Goal: Communication & Community: Answer question/provide support

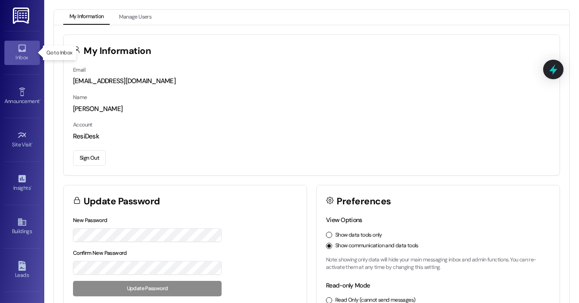
click at [22, 61] on div "Inbox" at bounding box center [22, 57] width 44 height 9
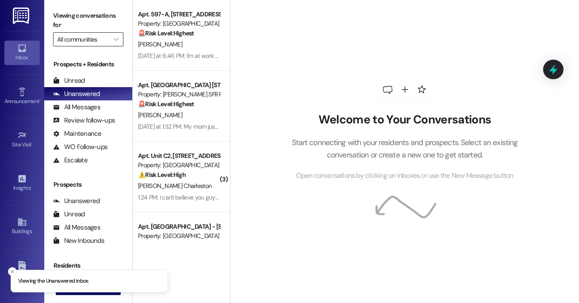
click at [98, 37] on input "All communities" at bounding box center [83, 39] width 52 height 14
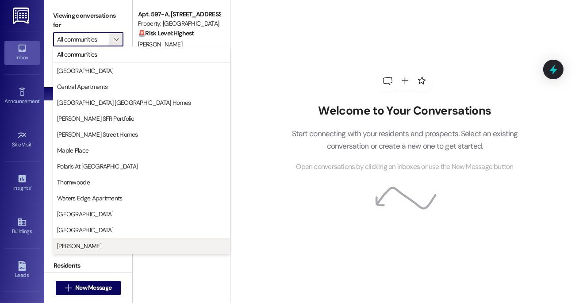
click at [95, 246] on span "[PERSON_NAME]" at bounding box center [141, 245] width 169 height 9
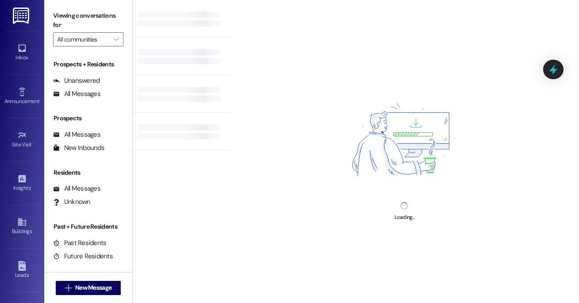
type input "[PERSON_NAME]"
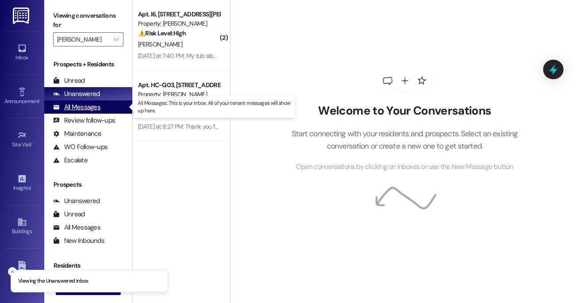
click at [106, 108] on div "All Messages (undefined)" at bounding box center [88, 106] width 88 height 13
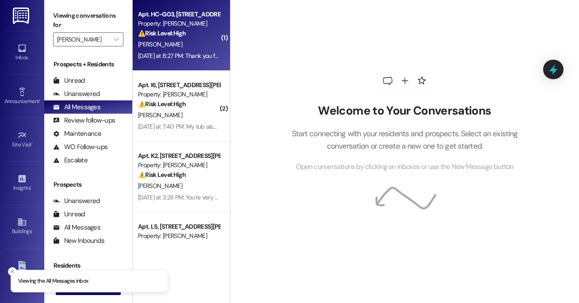
click at [210, 45] on div "[PERSON_NAME]" at bounding box center [179, 44] width 84 height 11
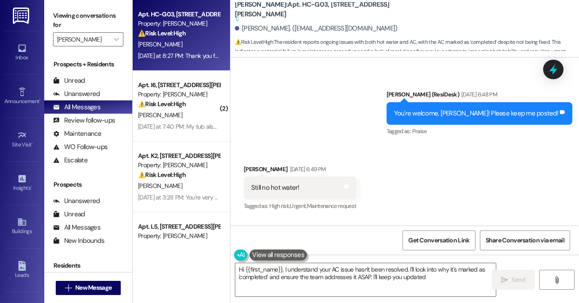
type textarea "Hi {{first_name}}, I understand your AC issue hasn't been resolved. I'll look i…"
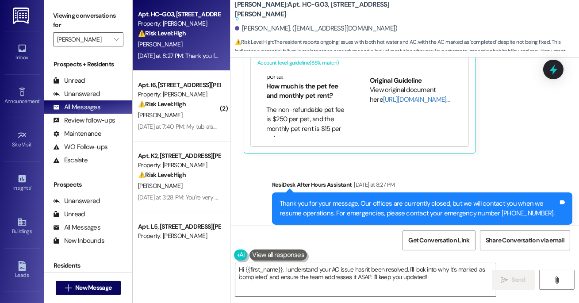
scroll to position [138, 0]
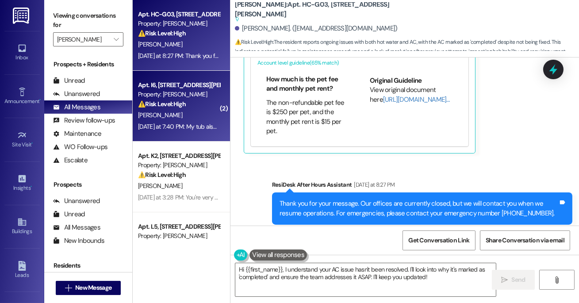
click at [184, 92] on div "Property: [PERSON_NAME]" at bounding box center [179, 94] width 82 height 9
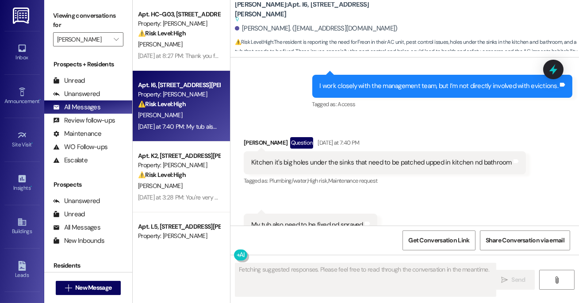
scroll to position [2229, 0]
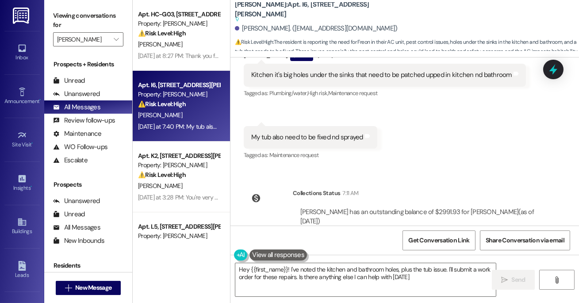
type textarea "Hey {{first_name}}! I've noted the kitchen and bathroom holes, plus the tub iss…"
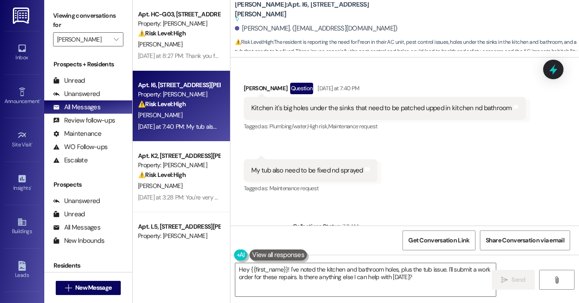
scroll to position [2261, 0]
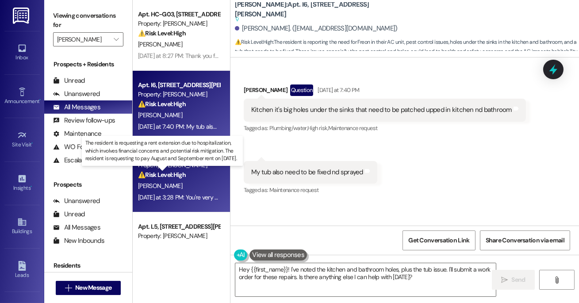
click at [178, 174] on strong "⚠️ Risk Level: High" at bounding box center [162, 175] width 48 height 8
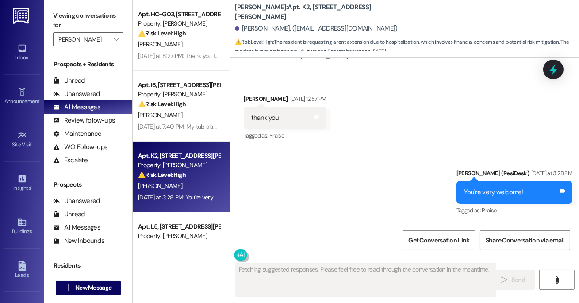
scroll to position [809, 0]
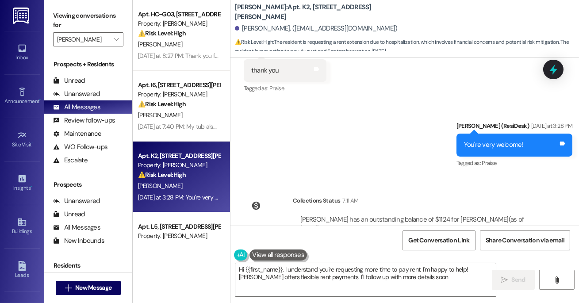
type textarea "Hi {{first_name}}, I understand you're requesting more time to pay rent. I'm ha…"
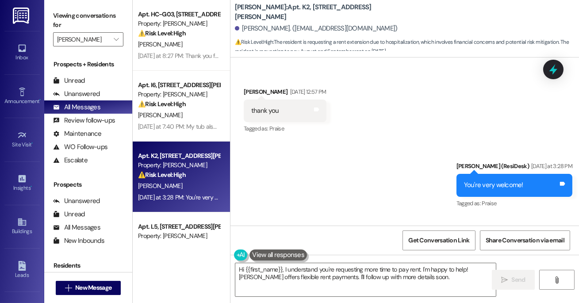
scroll to position [717, 0]
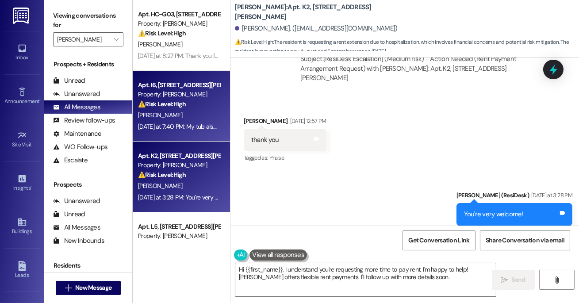
click at [172, 107] on strong "⚠️ Risk Level: High" at bounding box center [162, 104] width 48 height 8
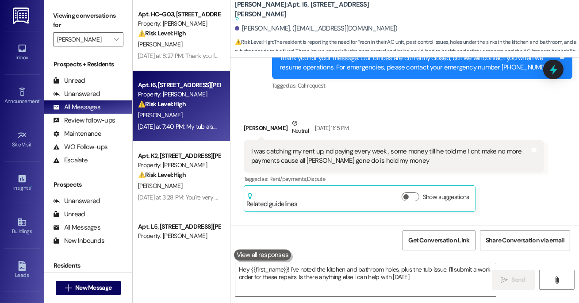
type textarea "Hey {{first_name}}! I've noted the kitchen and bathroom holes, plus the tub iss…"
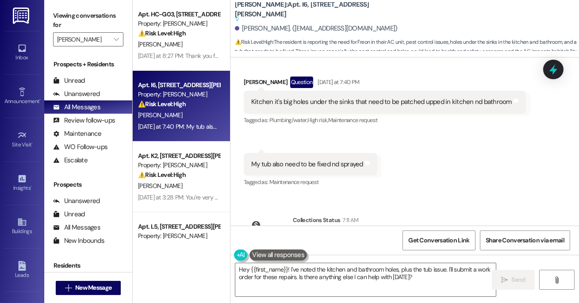
scroll to position [2266, 0]
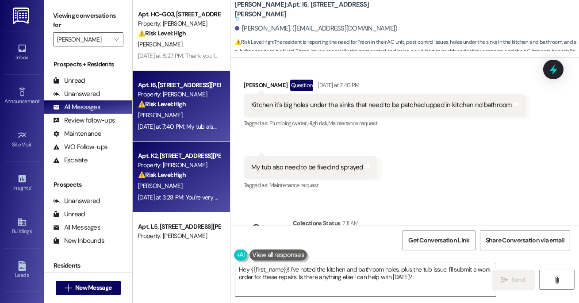
click at [223, 172] on div "Apt. K2, [STREET_ADDRESS][PERSON_NAME] Property: [PERSON_NAME] ⚠️ Risk Level: H…" at bounding box center [181, 177] width 97 height 71
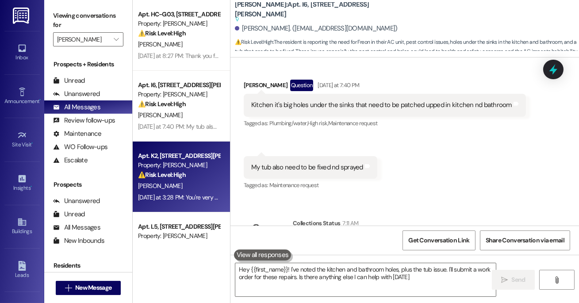
type textarea "Hey {{first_name}}! I've noted the kitchen and bathroom holes, plus the tub iss…"
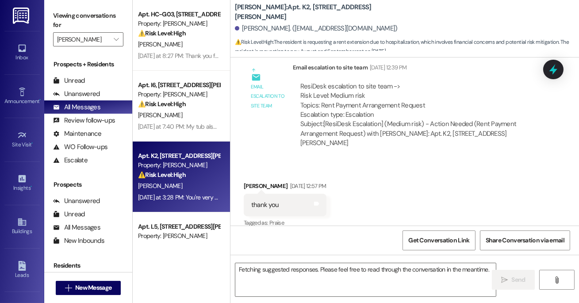
scroll to position [653, 0]
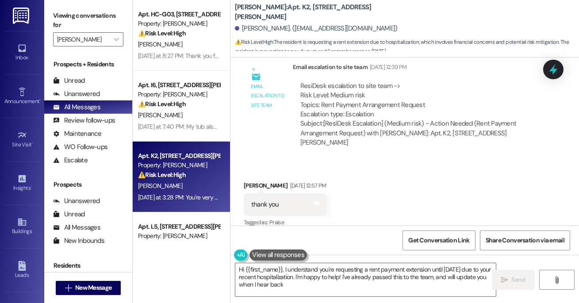
type textarea "Hi {{first_name}}, I understand you're requesting a rent payment extension unti…"
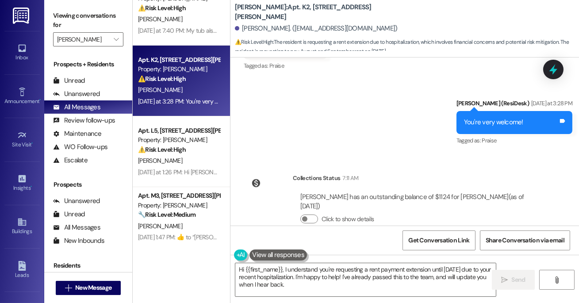
scroll to position [97, 0]
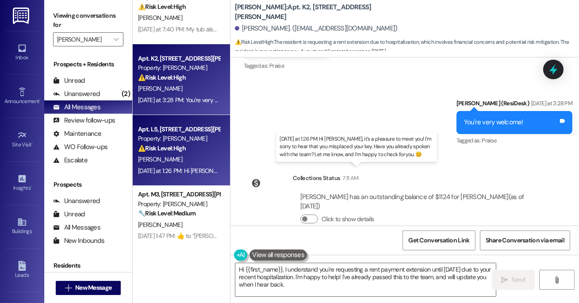
click at [187, 167] on div "[DATE] at 1:26 PM: Hi [PERSON_NAME], it's a pleasure to meet you! I'm sorry to …" at bounding box center [395, 171] width 515 height 8
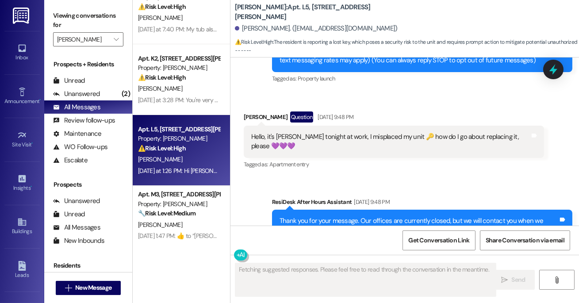
scroll to position [133, 0]
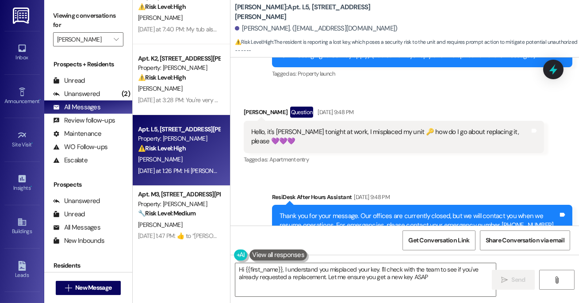
type textarea "Hi {{first_name}}, I understand you misplaced your key. I'll check with the tea…"
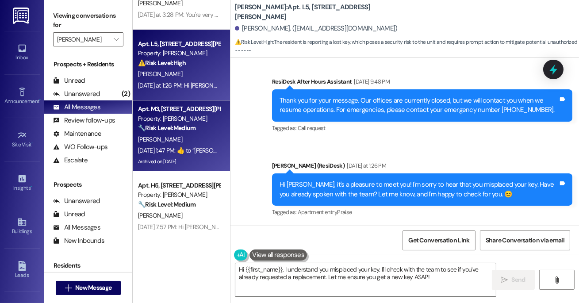
scroll to position [184, 0]
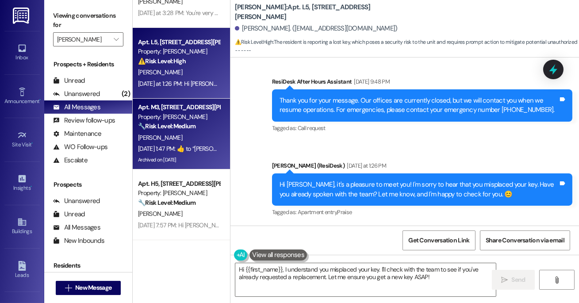
click at [177, 117] on div "Property: [PERSON_NAME]" at bounding box center [179, 116] width 82 height 9
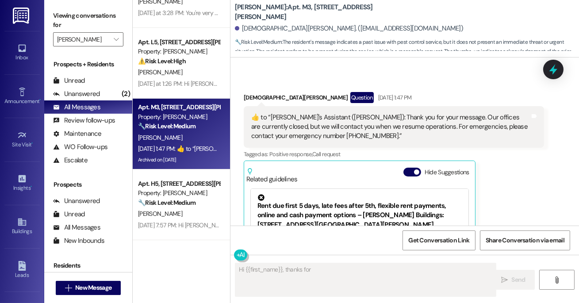
scroll to position [1304, 0]
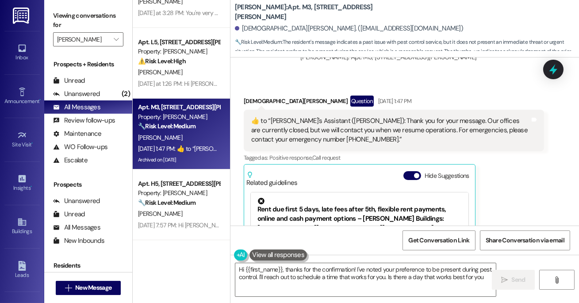
type textarea "Hi {{first_name}}, thanks for the confirmation! I've noted your preference to b…"
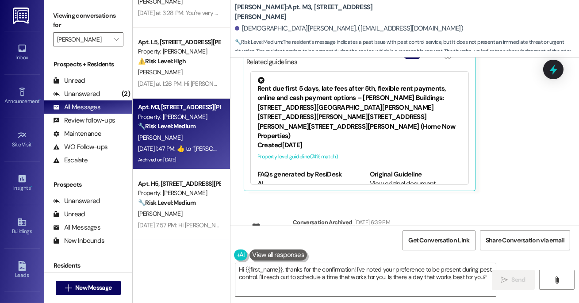
scroll to position [1462, 0]
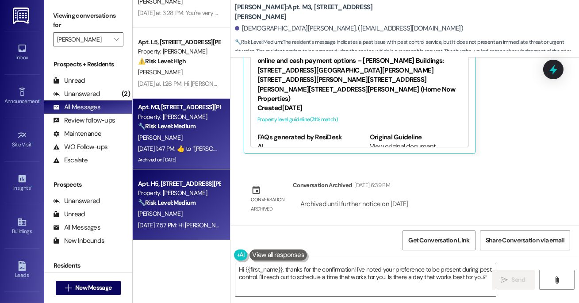
click at [190, 193] on div "Property: [PERSON_NAME]" at bounding box center [179, 192] width 82 height 9
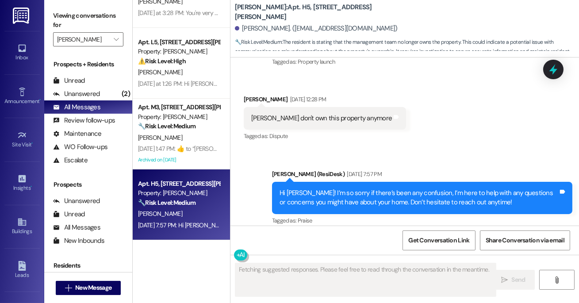
scroll to position [254, 0]
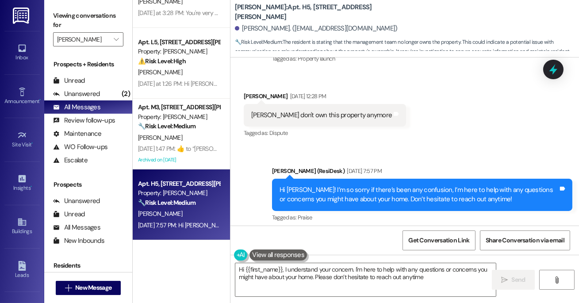
type textarea "Hi {{first_name}}, I understand your concern. I'm here to help with any questio…"
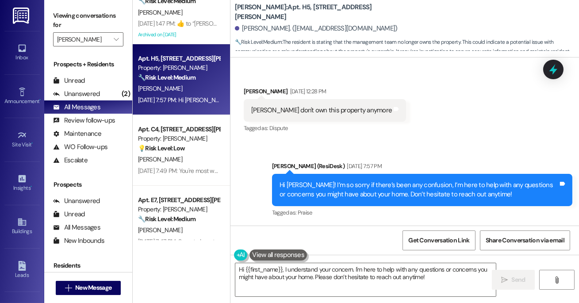
scroll to position [310, 0]
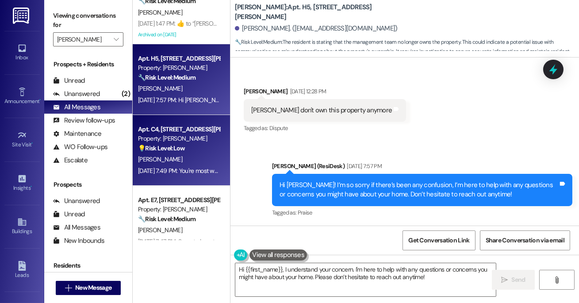
click at [157, 162] on span "[PERSON_NAME]" at bounding box center [160, 159] width 44 height 8
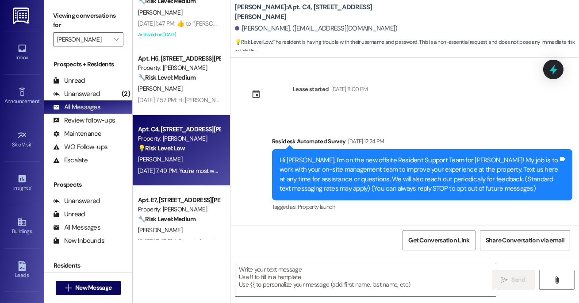
scroll to position [1240, 0]
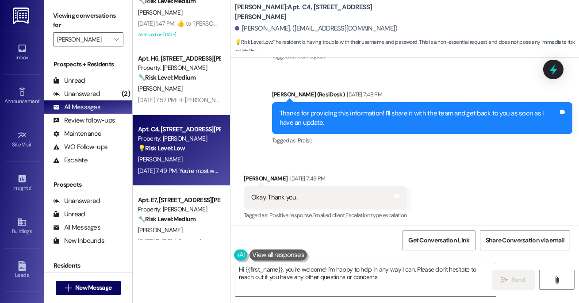
type textarea "Hi {{first_name}}, you're welcome! I'm happy to help in any way I can. Please d…"
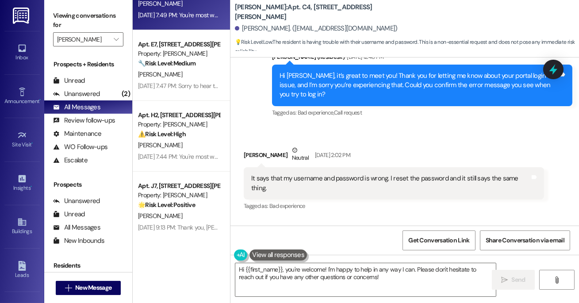
scroll to position [467, 0]
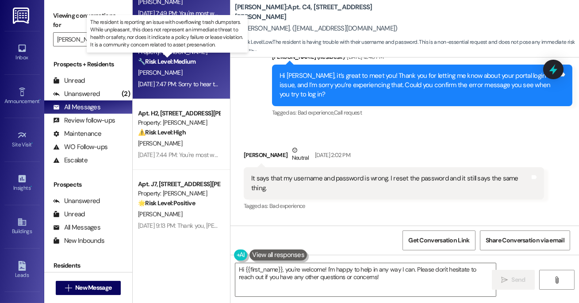
click at [181, 57] on strong "🔧 Risk Level: Medium" at bounding box center [166, 61] width 57 height 8
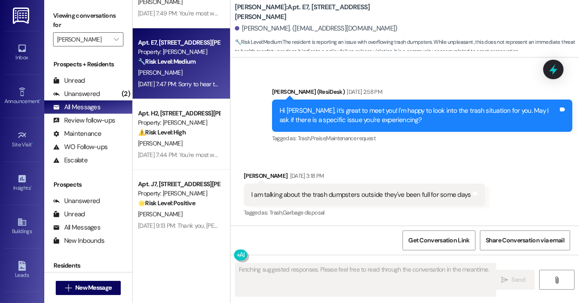
scroll to position [380, 0]
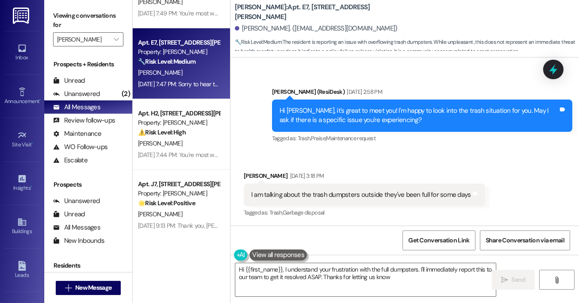
type textarea "Hi {{first_name}}, I understand your frustration with the full dumpsters. I'll …"
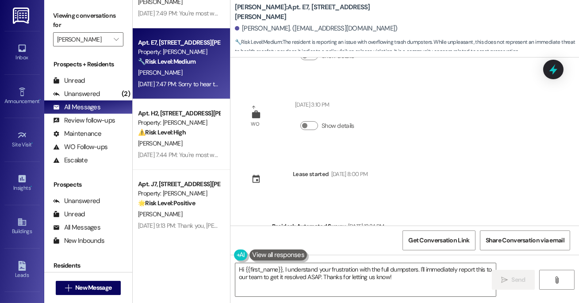
scroll to position [0, 0]
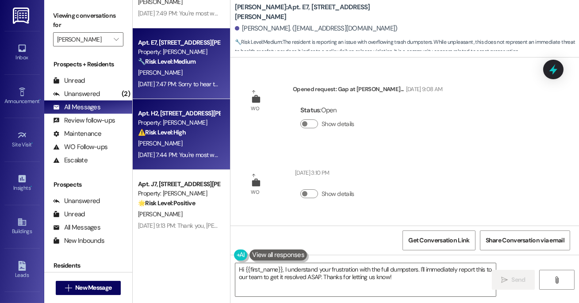
click at [162, 111] on div "Apt. H2, [STREET_ADDRESS][PERSON_NAME]" at bounding box center [179, 113] width 82 height 9
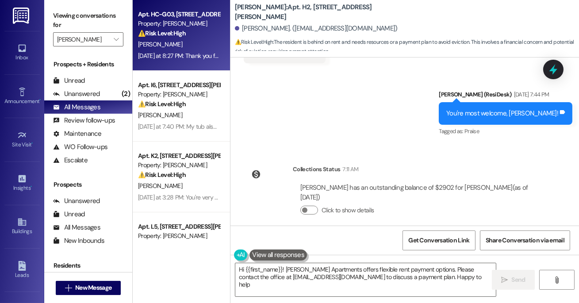
type textarea "Hi {{first_name}}! [PERSON_NAME] Apartments offers flexible rent payment option…"
click at [186, 40] on div "[PERSON_NAME]" at bounding box center [179, 44] width 84 height 11
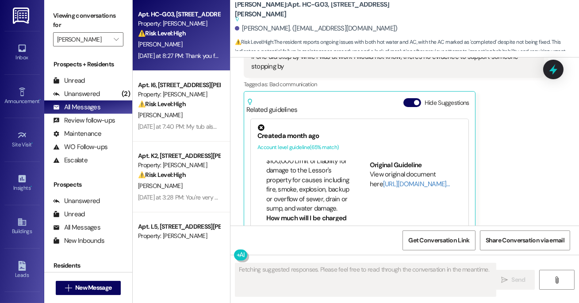
scroll to position [2374, 0]
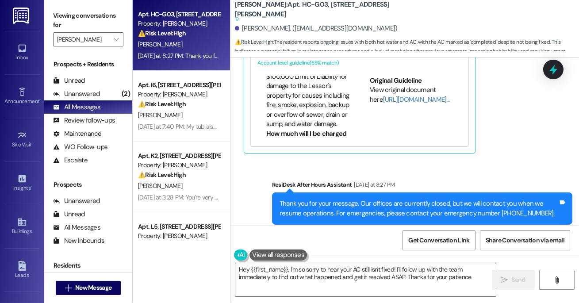
type textarea "Hey {{first_name}}, I'm so sorry to hear your AC still isn't fixed! I'll follow…"
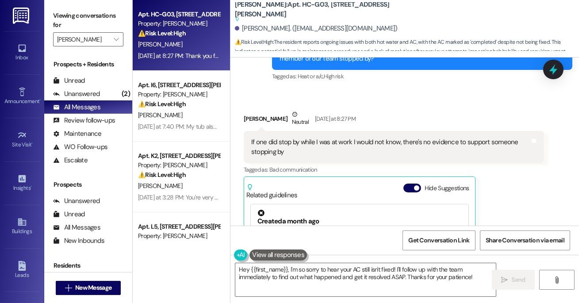
scroll to position [2203, 0]
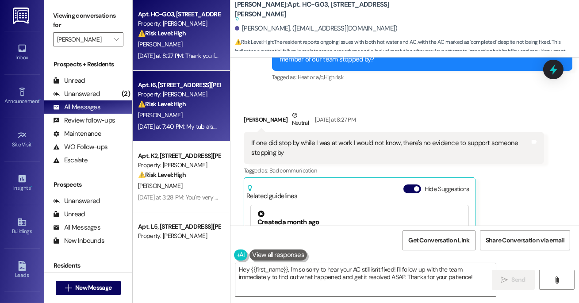
click at [175, 92] on div "Property: [PERSON_NAME]" at bounding box center [179, 94] width 82 height 9
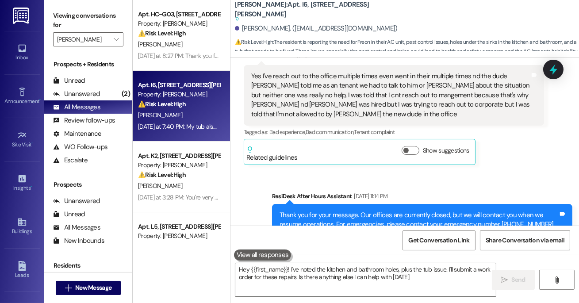
type textarea "Hey {{first_name}}! I've noted the kitchen and bathroom holes, plus the tub iss…"
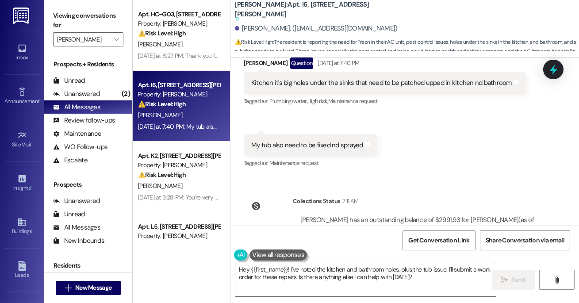
scroll to position [2311, 0]
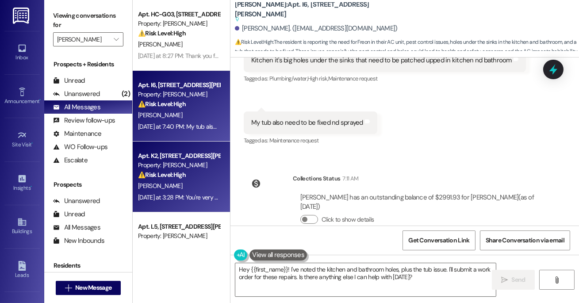
click at [174, 168] on div "Property: [PERSON_NAME]" at bounding box center [179, 165] width 82 height 9
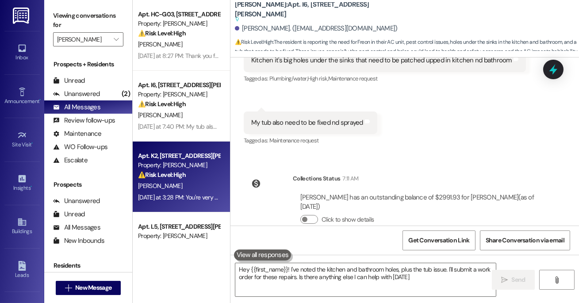
type textarea "Hey {{first_name}}! I've noted the kitchen and bathroom holes, plus the tub iss…"
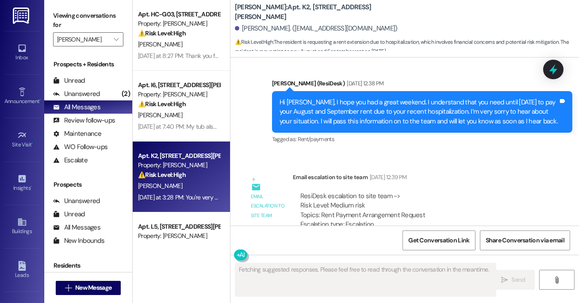
scroll to position [542, 0]
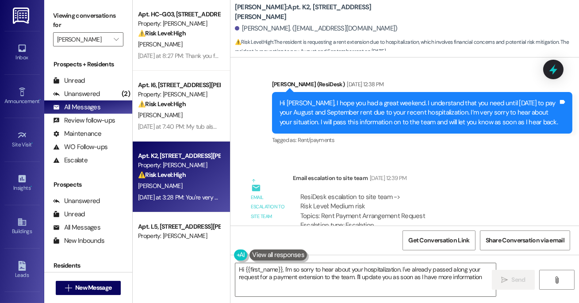
type textarea "Hi {{first_name}}, I'm so sorry to hear about your hospitalization. I've alread…"
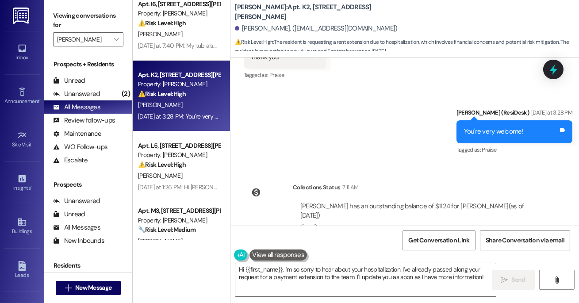
scroll to position [92, 0]
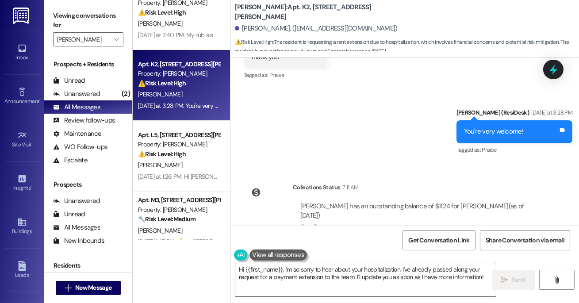
click at [187, 170] on div "[PERSON_NAME]" at bounding box center [179, 165] width 84 height 11
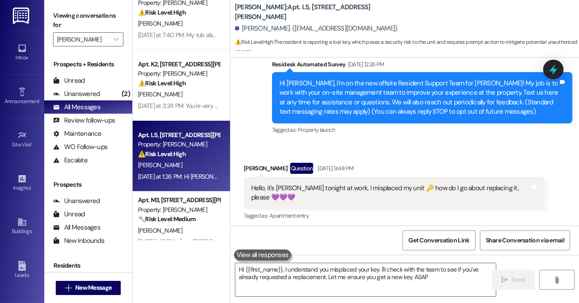
type textarea "Hi {{first_name}}, I understand you misplaced your key. I'll check with the tea…"
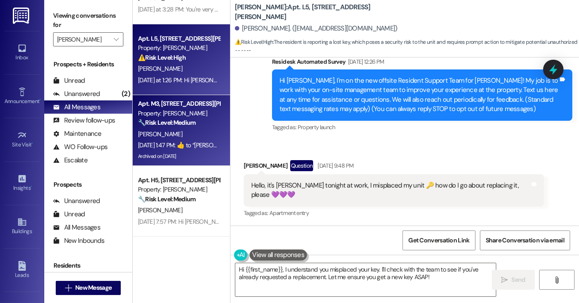
scroll to position [192, 0]
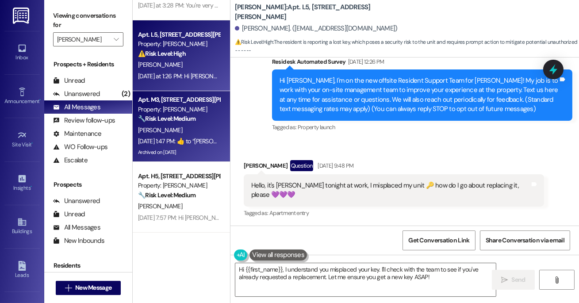
click at [209, 115] on div "🔧 Risk Level: Medium The resident's message indicates a past issue with pest co…" at bounding box center [179, 118] width 82 height 9
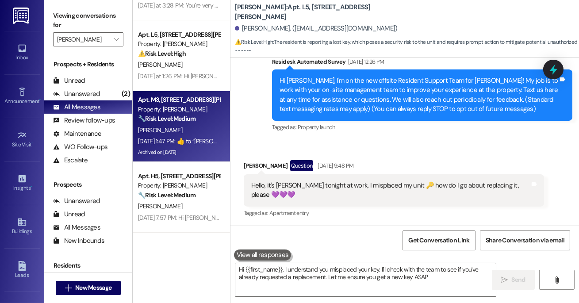
type textarea "Hi {{first_name}}, I understand you misplaced your key. I'll check with the tea…"
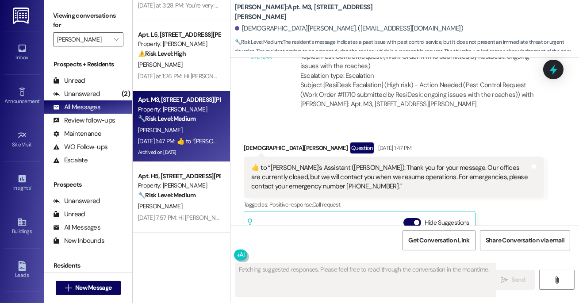
scroll to position [1271, 0]
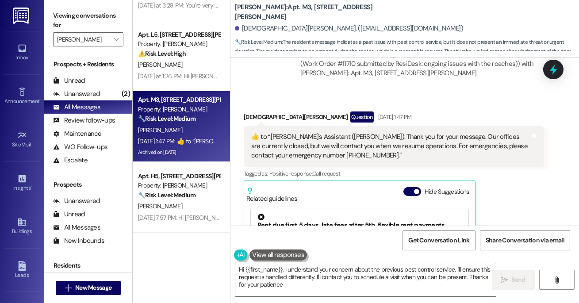
type textarea "Hi {{first_name}}, I understand your concern about the previous pest control se…"
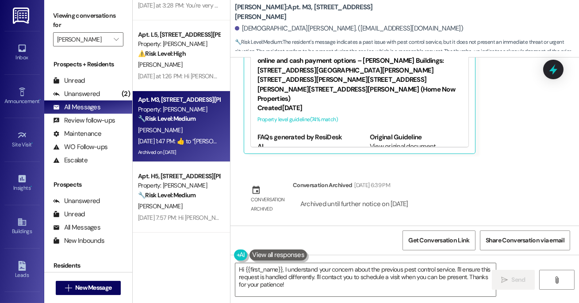
scroll to position [0, 0]
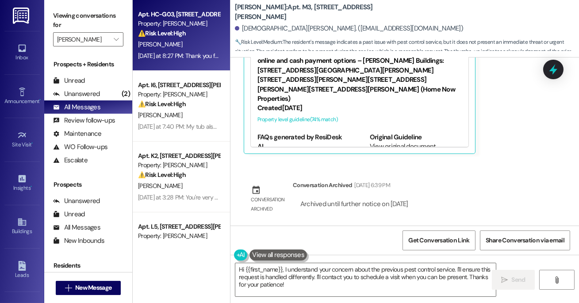
click at [181, 51] on div "[DATE] at 8:27 PM: Thank you for your message. Our offices are currently closed…" at bounding box center [179, 55] width 84 height 11
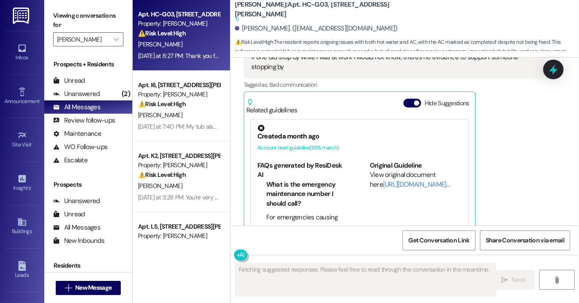
scroll to position [2290, 0]
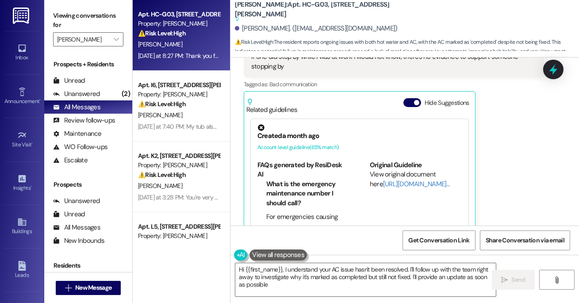
type textarea "Hi {{first_name}}, I understand your AC issue hasn't been resolved. I'll follow…"
click at [110, 41] on button "" at bounding box center [116, 39] width 14 height 14
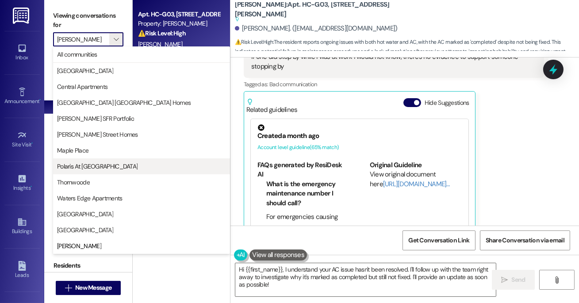
click at [99, 163] on span "Polaris At [GEOGRAPHIC_DATA]" at bounding box center [97, 166] width 80 height 9
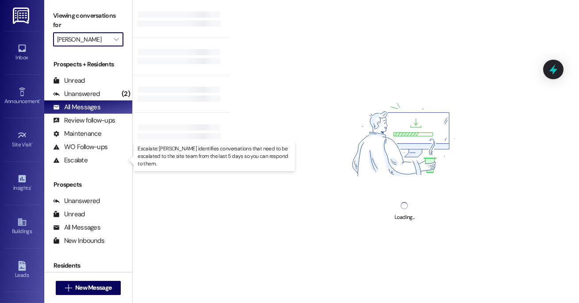
type input "Polaris At [GEOGRAPHIC_DATA]"
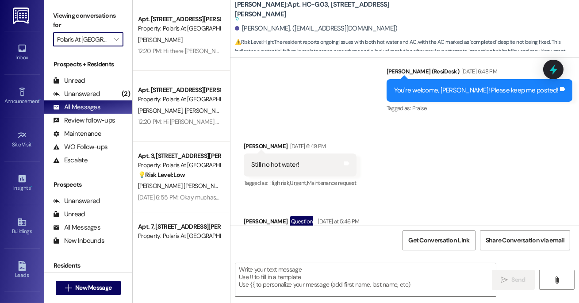
type textarea "Fetching suggested responses. Please feel free to read through the conversation…"
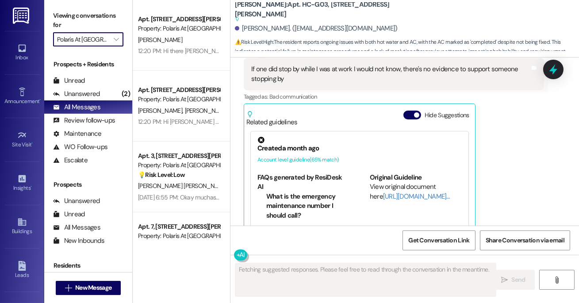
scroll to position [2290, 0]
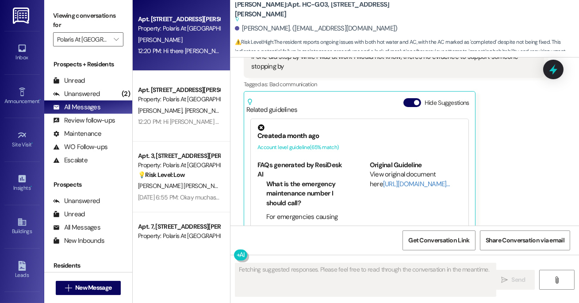
click at [146, 30] on div "Property: Polaris At [GEOGRAPHIC_DATA]" at bounding box center [179, 28] width 82 height 9
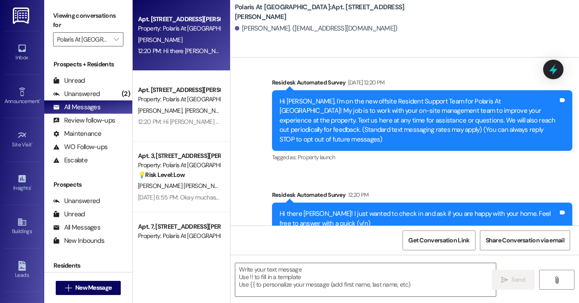
scroll to position [78, 0]
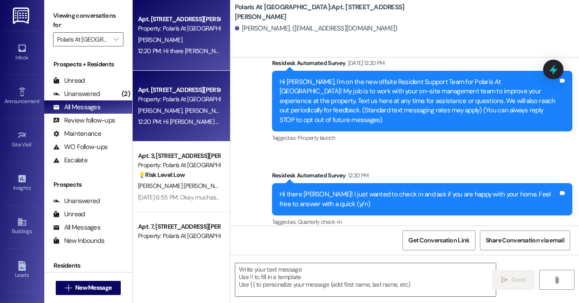
click at [151, 92] on div "Apt. [STREET_ADDRESS][PERSON_NAME]" at bounding box center [179, 89] width 82 height 9
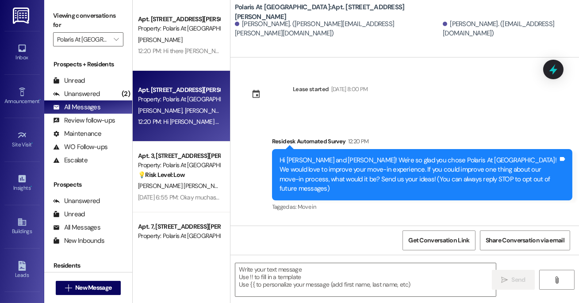
type textarea "Fetching suggested responses. Please feel free to read through the conversation…"
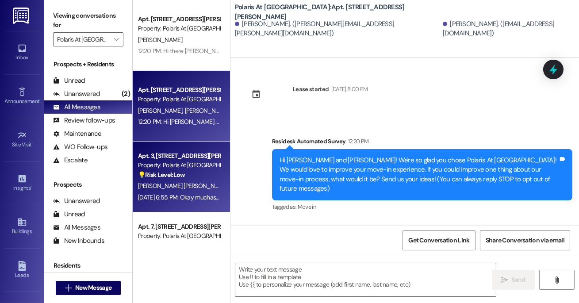
click at [180, 158] on div "Apt. 3, [STREET_ADDRESS][PERSON_NAME]" at bounding box center [179, 155] width 82 height 9
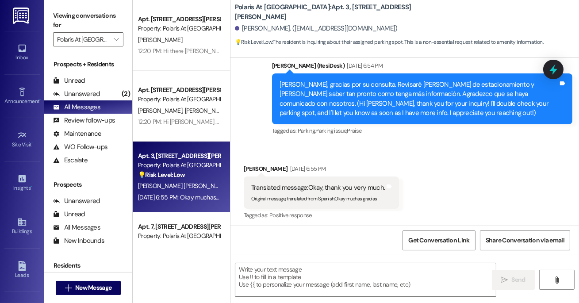
scroll to position [316, 0]
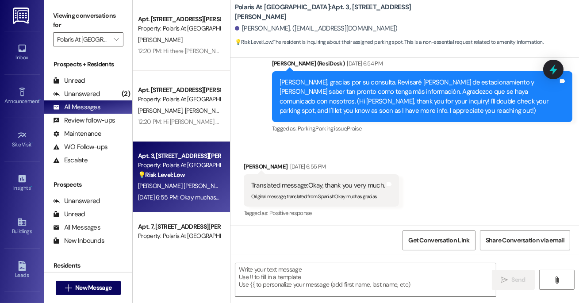
type textarea "Fetching suggested responses. Please feel free to read through the conversation…"
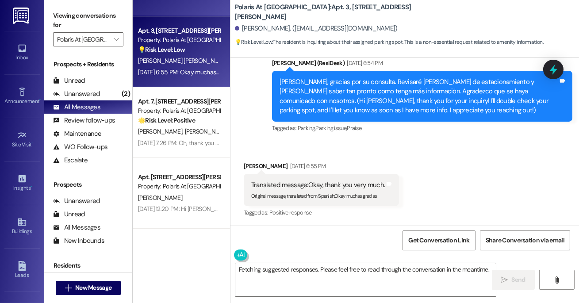
scroll to position [130, 0]
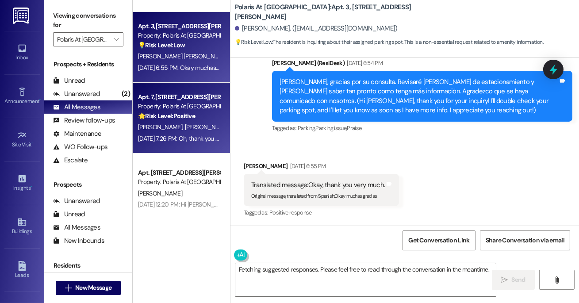
click at [192, 130] on div "[PERSON_NAME] [PERSON_NAME]" at bounding box center [179, 127] width 84 height 11
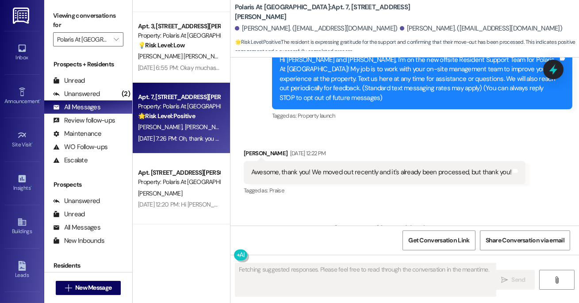
scroll to position [144, 0]
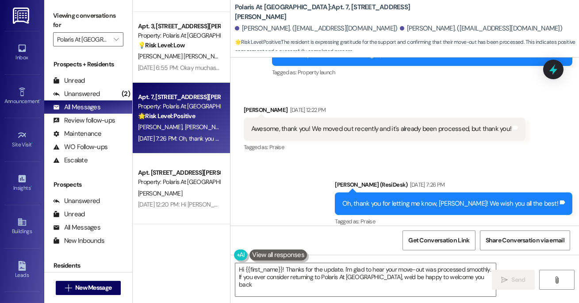
type textarea "Hi {{first_name}}! Thanks for the update. I'm glad to hear your move-out was pr…"
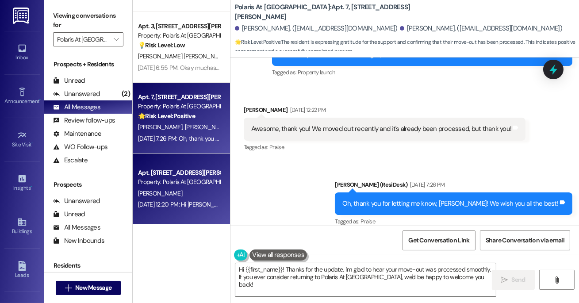
click at [198, 176] on div "Apt. [STREET_ADDRESS][PERSON_NAME]" at bounding box center [179, 172] width 82 height 9
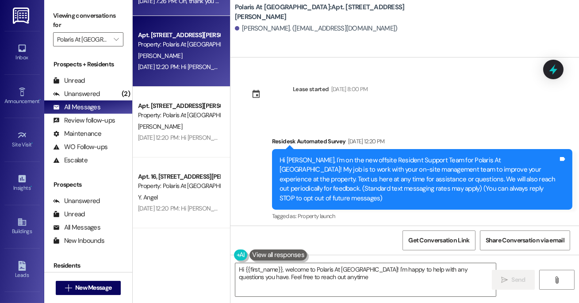
type textarea "Hi {{first_name}}, welcome to Polaris At [GEOGRAPHIC_DATA]! I'm happy to help w…"
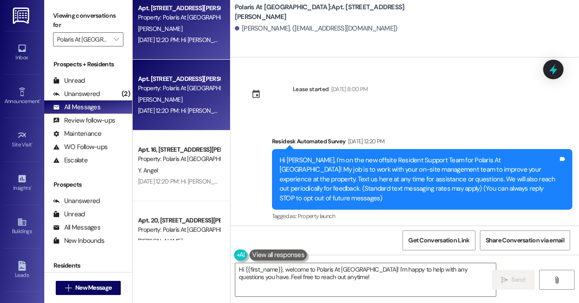
scroll to position [295, 0]
click at [172, 96] on div "[PERSON_NAME]" at bounding box center [179, 99] width 84 height 11
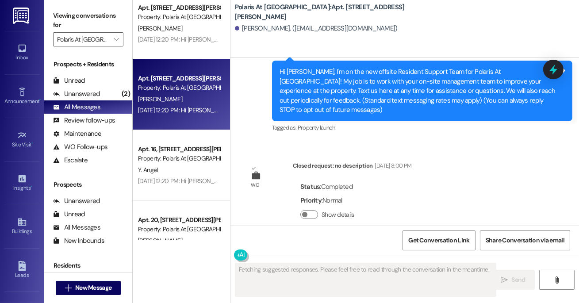
scroll to position [109, 0]
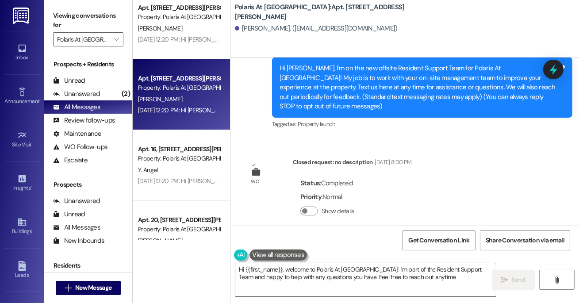
type textarea "Hi {{first_name}}, welcome to Polaris At [GEOGRAPHIC_DATA]! I'm part of the Res…"
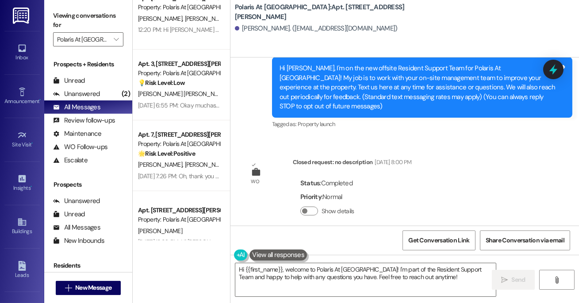
scroll to position [0, 0]
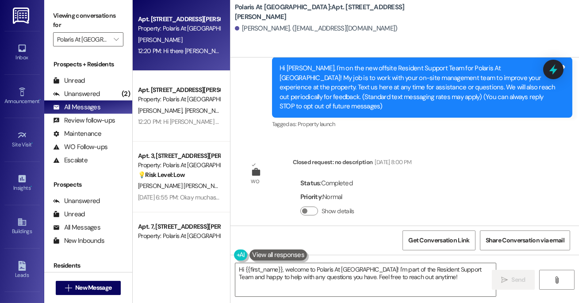
click at [184, 58] on div "Apt. 14, [STREET_ADDRESS][PERSON_NAME] Property: Polaris At [GEOGRAPHIC_DATA] […" at bounding box center [181, 35] width 97 height 71
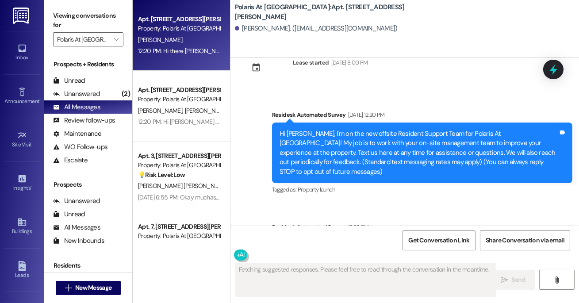
scroll to position [78, 0]
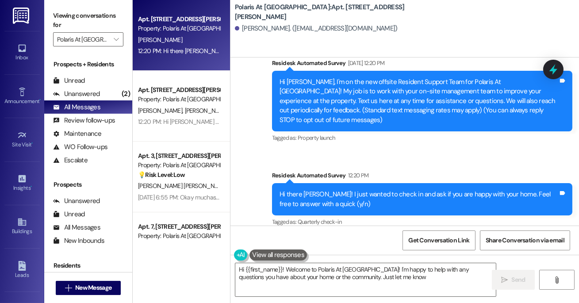
type textarea "Hi {{first_name}}! Welcome to Polaris At [GEOGRAPHIC_DATA]! I'm happy to help w…"
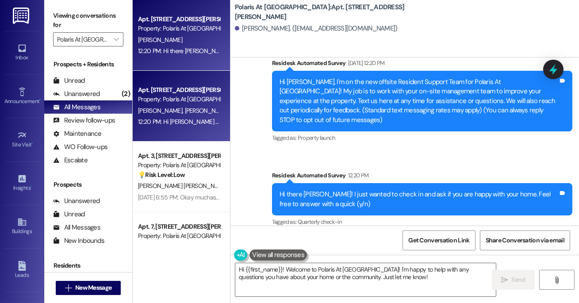
click at [180, 101] on div "Property: Polaris At [GEOGRAPHIC_DATA]" at bounding box center [179, 99] width 82 height 9
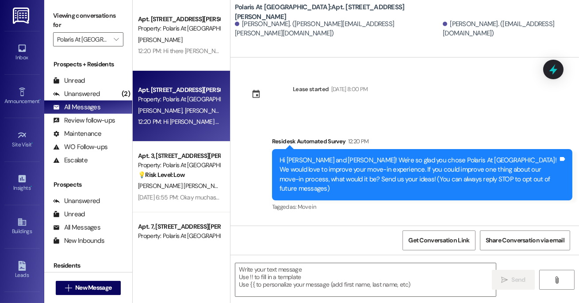
type textarea "Fetching suggested responses. Please feel free to read through the conversation…"
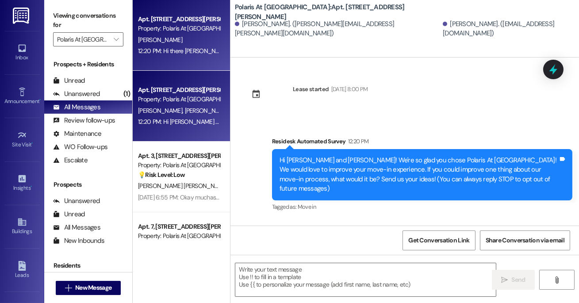
click at [172, 30] on div "Property: Polaris At [GEOGRAPHIC_DATA]" at bounding box center [179, 28] width 82 height 9
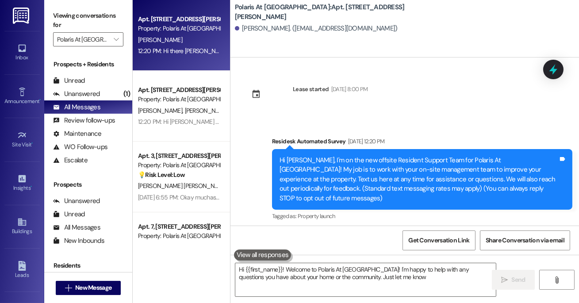
type textarea "Hi {{first_name}}! Welcome to Polaris At [GEOGRAPHIC_DATA]! I'm happy to help w…"
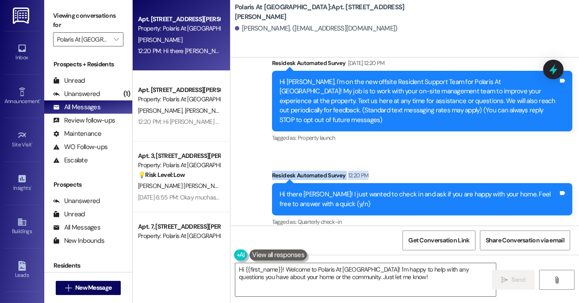
drag, startPoint x: 267, startPoint y: 165, endPoint x: 366, endPoint y: 165, distance: 99.1
click at [366, 165] on div "Survey, sent via SMS Residesk Automated Survey 12:20 PM Hi there [PERSON_NAME]!…" at bounding box center [422, 199] width 314 height 71
copy div "Residesk Automated Survey 12:20 PM"
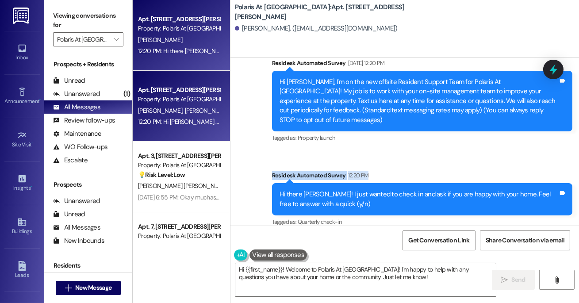
click at [152, 105] on div "[PERSON_NAME] [PERSON_NAME]" at bounding box center [179, 110] width 84 height 11
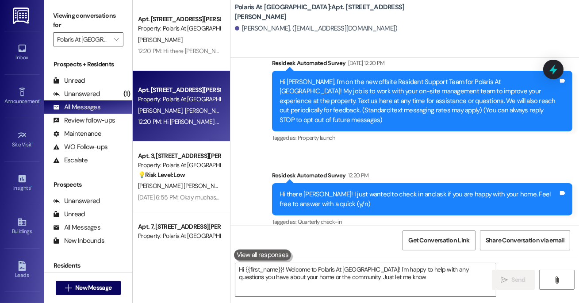
type textarea "Hi {{first_name}}! Welcome to Polaris At [GEOGRAPHIC_DATA]! I'm happy to help w…"
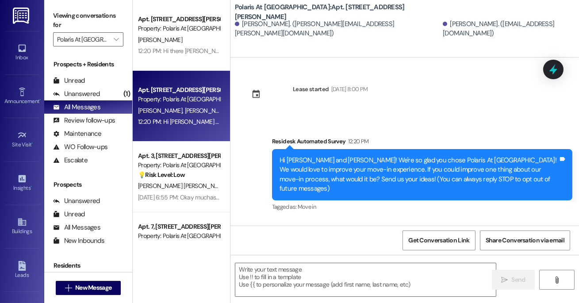
type textarea "Fetching suggested responses. Please feel free to read through the conversation…"
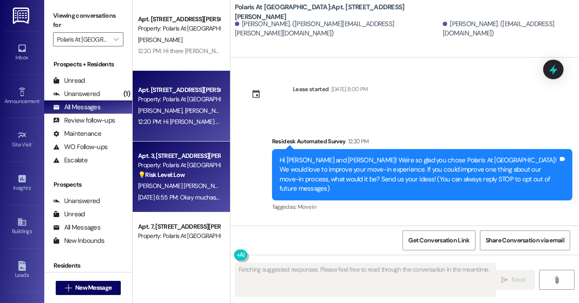
click at [161, 164] on div "Property: Polaris At [GEOGRAPHIC_DATA]" at bounding box center [179, 165] width 82 height 9
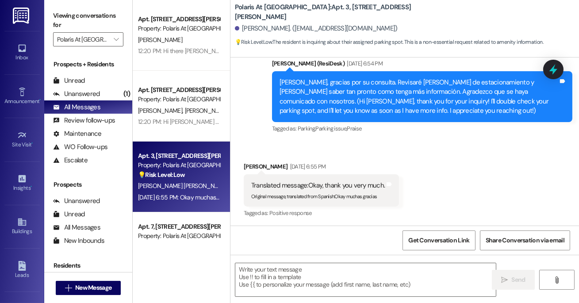
type textarea "Fetching suggested responses. Please feel free to read through the conversation…"
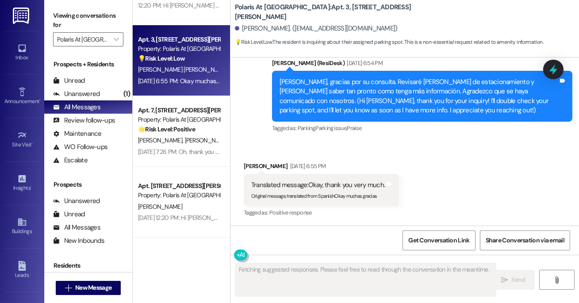
scroll to position [128, 0]
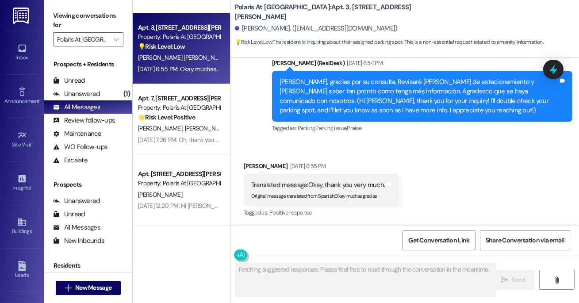
click at [162, 127] on span "[PERSON_NAME]" at bounding box center [161, 128] width 47 height 8
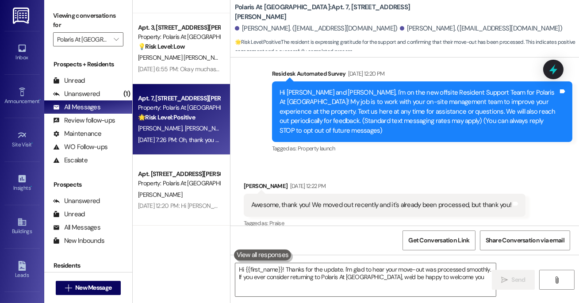
scroll to position [69, 0]
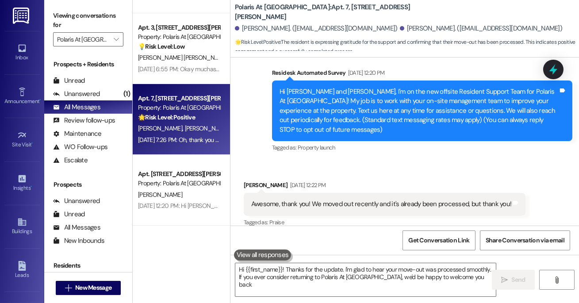
type textarea "Hi {{first_name}}! Thanks for the update. I'm glad to hear your move-out was pr…"
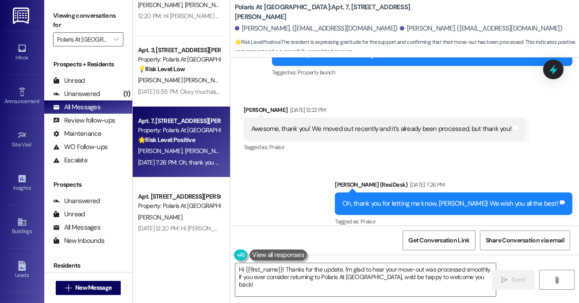
scroll to position [94, 0]
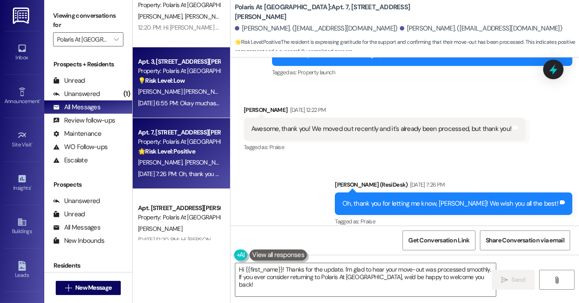
click at [175, 69] on div "Property: Polaris At [GEOGRAPHIC_DATA]" at bounding box center [179, 70] width 82 height 9
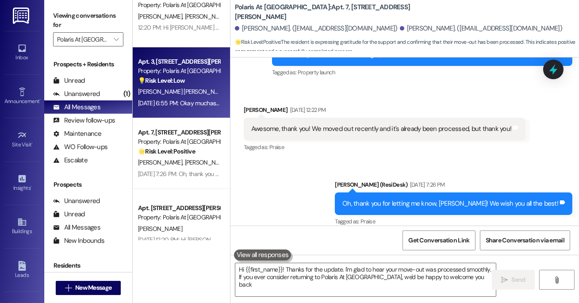
type textarea "Hi {{first_name}}! Thanks for the update. I'm glad to hear your move-out was pr…"
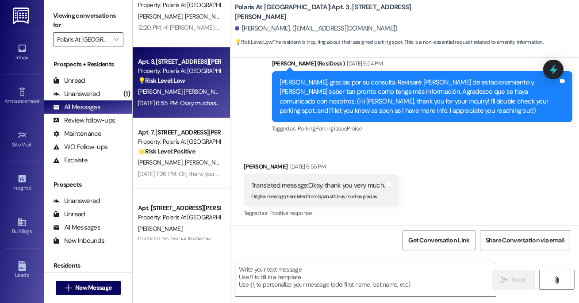
type textarea "Fetching suggested responses. Please feel free to read through the conversation…"
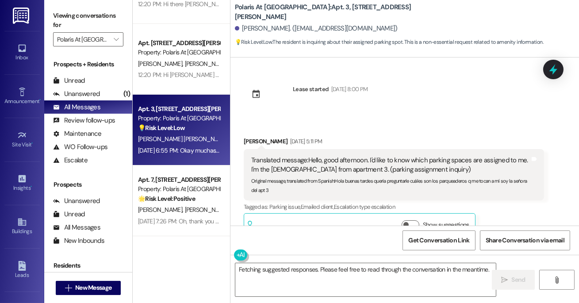
scroll to position [0, 0]
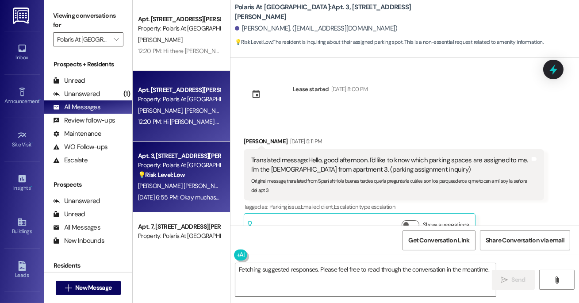
click at [196, 76] on div "Apt. 22, [STREET_ADDRESS][PERSON_NAME] Property: Polaris At [GEOGRAPHIC_DATA] […" at bounding box center [181, 106] width 97 height 71
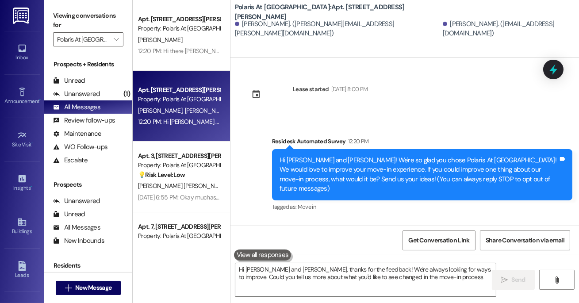
type textarea "Hi [PERSON_NAME] and [PERSON_NAME], thanks for the feedback! We're always looki…"
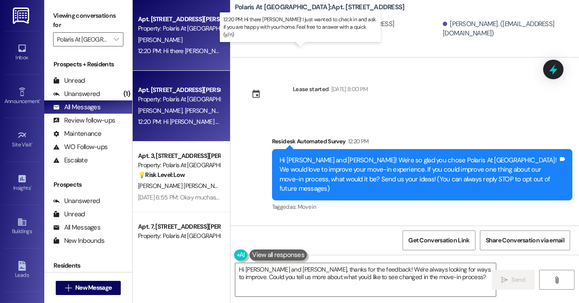
click at [182, 48] on div "12:20 PM: Hi there [PERSON_NAME]! I just wanted to check in and ask if you are …" at bounding box center [317, 51] width 359 height 8
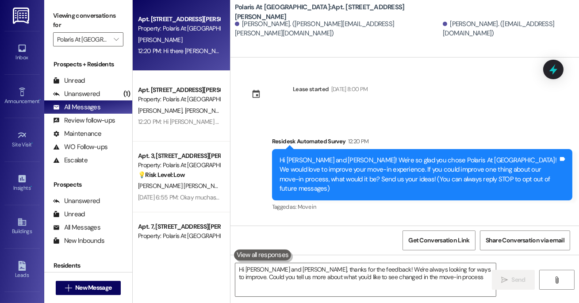
type textarea "Hi [PERSON_NAME] and [PERSON_NAME], thanks for the feedback! We're always looki…"
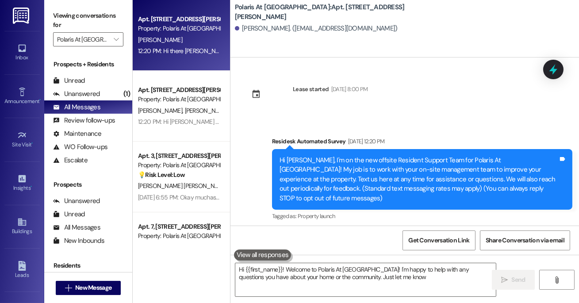
type textarea "Hi {{first_name}}! Welcome to Polaris At [GEOGRAPHIC_DATA]! I'm happy to help w…"
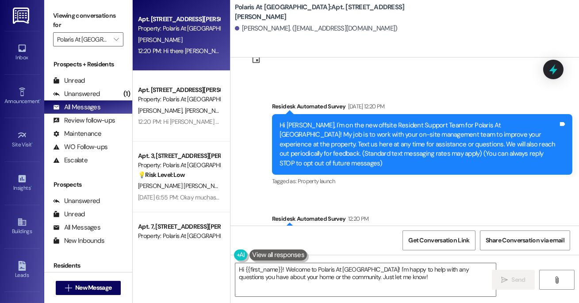
scroll to position [78, 0]
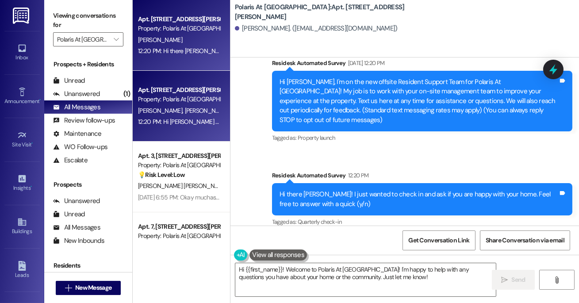
click at [155, 85] on div "Apt. [STREET_ADDRESS][PERSON_NAME]" at bounding box center [179, 89] width 82 height 9
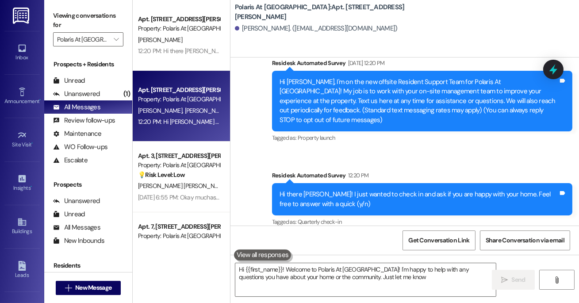
type textarea "Hi {{first_name}}! Welcome to Polaris At [GEOGRAPHIC_DATA]! I'm happy to help w…"
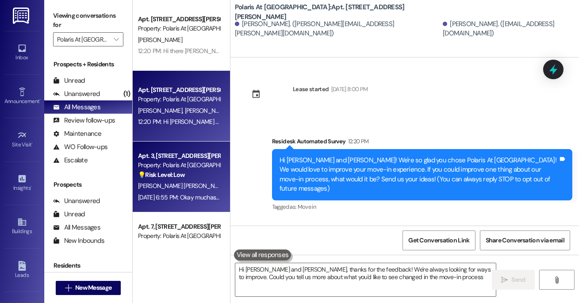
type textarea "Hi [PERSON_NAME] and [PERSON_NAME], thanks for the feedback! We're always looki…"
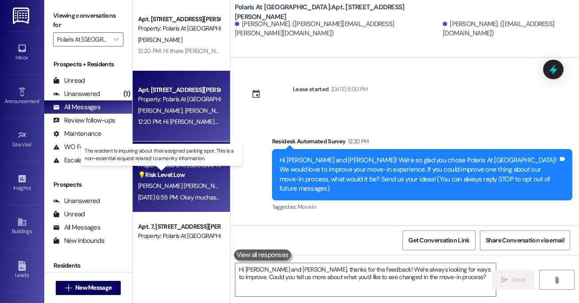
click at [153, 172] on strong "💡 Risk Level: Low" at bounding box center [161, 175] width 47 height 8
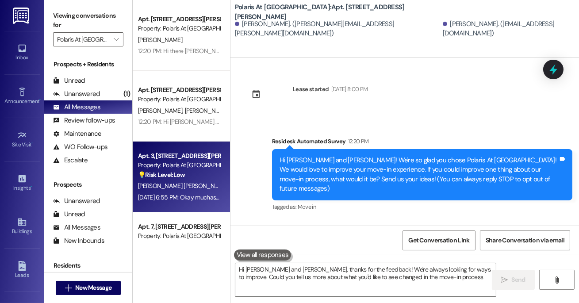
type textarea "Hi [PERSON_NAME] and [PERSON_NAME], thanks for the feedback! We're always looki…"
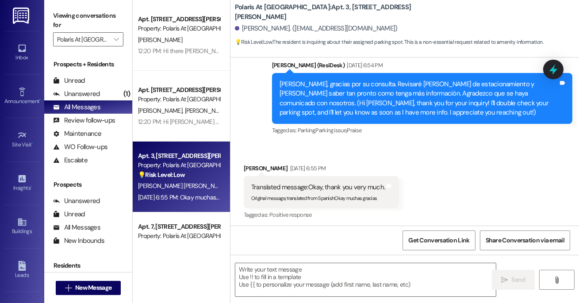
scroll to position [316, 0]
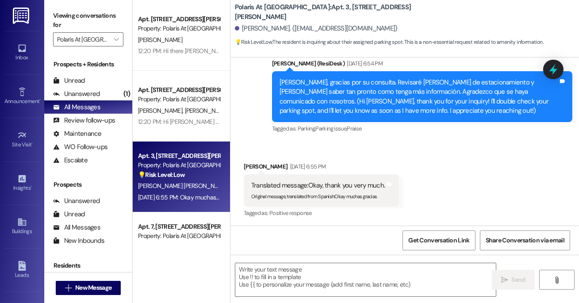
type textarea "Fetching suggested responses. Please feel free to read through the conversation…"
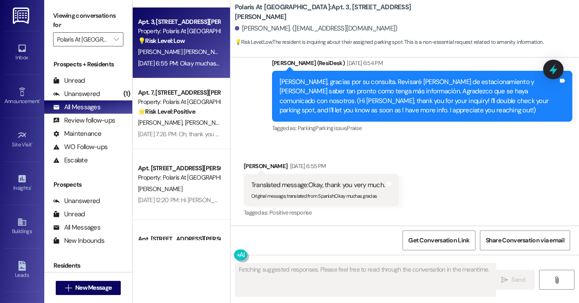
scroll to position [156, 0]
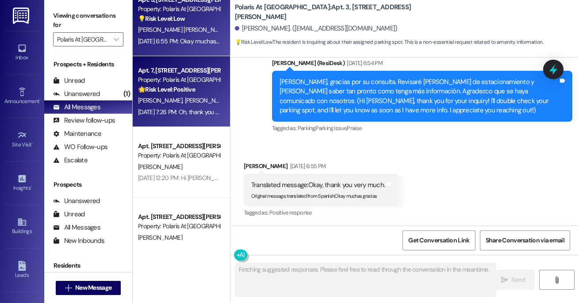
click at [182, 86] on strong "🌟 Risk Level: Positive" at bounding box center [166, 89] width 57 height 8
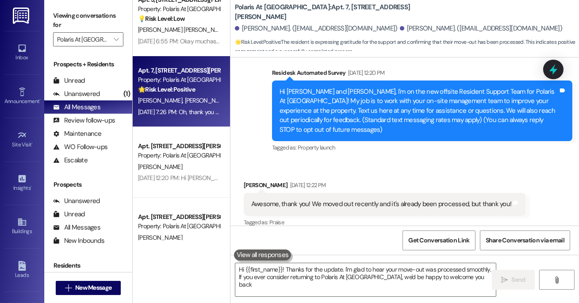
type textarea "Hi {{first_name}}! Thanks for the update. I'm glad to hear your move-out was pr…"
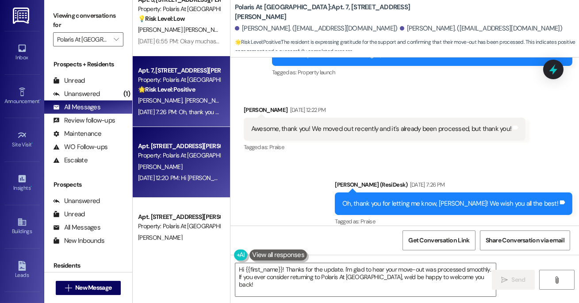
click at [170, 161] on div "[PERSON_NAME]" at bounding box center [179, 166] width 84 height 11
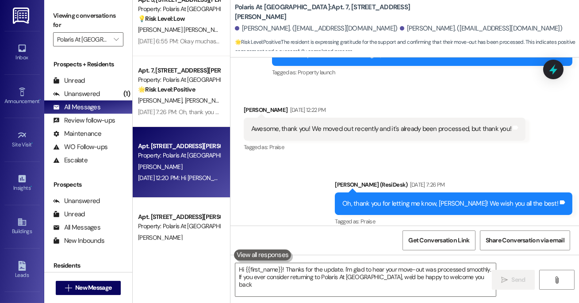
type textarea "Hi {{first_name}}! Thanks for the update. I'm glad to hear your move-out was pr…"
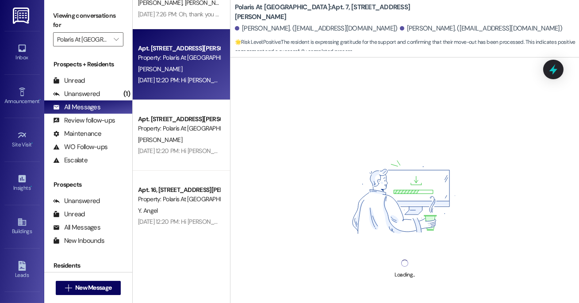
scroll to position [259, 0]
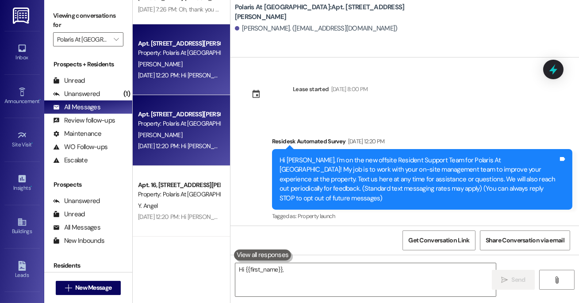
type textarea "Hi {{first_name}}, welcome"
click at [173, 117] on div "Apt. [STREET_ADDRESS][PERSON_NAME]" at bounding box center [179, 114] width 82 height 9
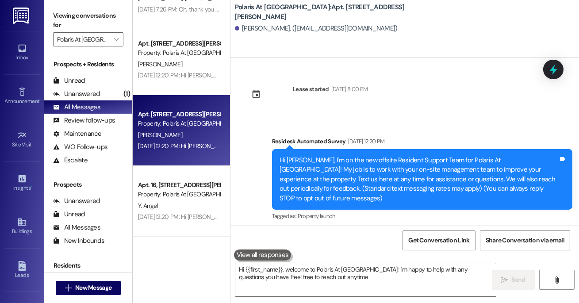
type textarea "Hi {{first_name}}, welcome to Polaris At [GEOGRAPHIC_DATA]! I'm happy to help w…"
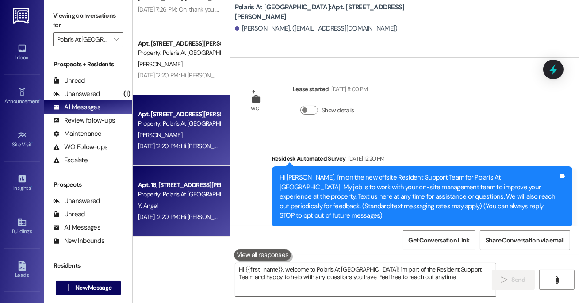
type textarea "Hi {{first_name}}, welcome to Polaris At [GEOGRAPHIC_DATA]! I'm part of the Res…"
click at [159, 184] on div "Apt. 16, [STREET_ADDRESS][PERSON_NAME]" at bounding box center [179, 184] width 82 height 9
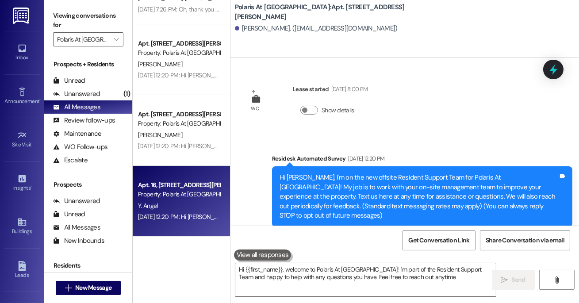
type textarea "Hi {{first_name}}, welcome to Polaris At [GEOGRAPHIC_DATA]! I'm part of the Res…"
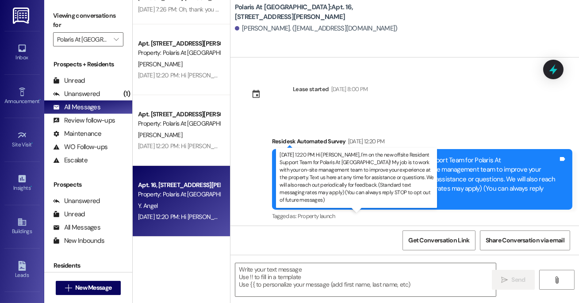
type textarea "Fetching suggested responses. Please feel free to read through the conversation…"
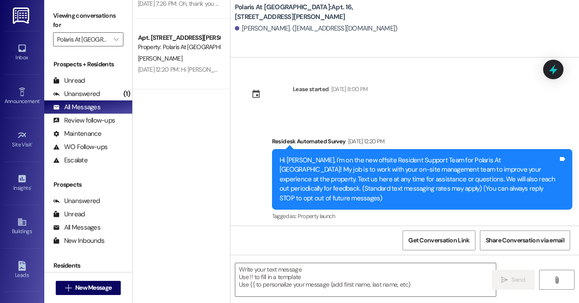
scroll to position [0, 0]
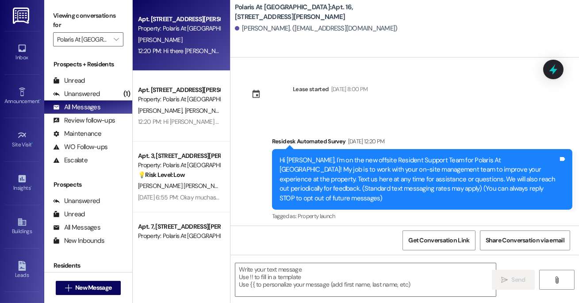
click at [150, 37] on span "[PERSON_NAME]" at bounding box center [160, 40] width 44 height 8
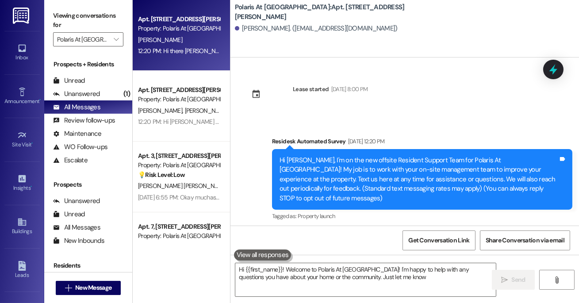
type textarea "Hi {{first_name}}! Welcome to Polaris At [GEOGRAPHIC_DATA]! I'm happy to help w…"
click at [14, 224] on link "Buildings" at bounding box center [21, 226] width 35 height 24
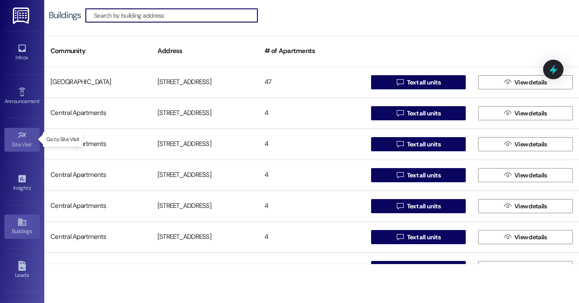
click at [26, 146] on div "Site Visit •" at bounding box center [22, 144] width 44 height 9
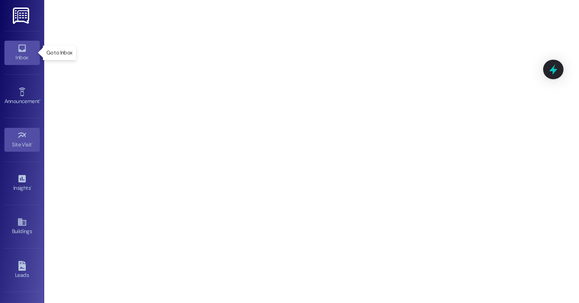
click at [18, 46] on icon at bounding box center [22, 48] width 10 height 10
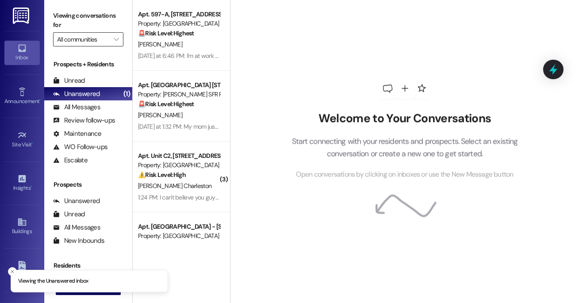
click at [93, 39] on input "All communities" at bounding box center [83, 39] width 52 height 14
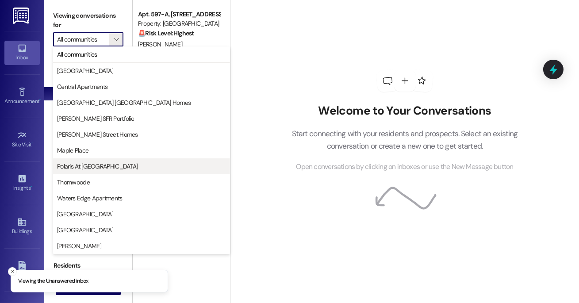
click at [86, 165] on span "Polaris At [GEOGRAPHIC_DATA]" at bounding box center [97, 166] width 80 height 9
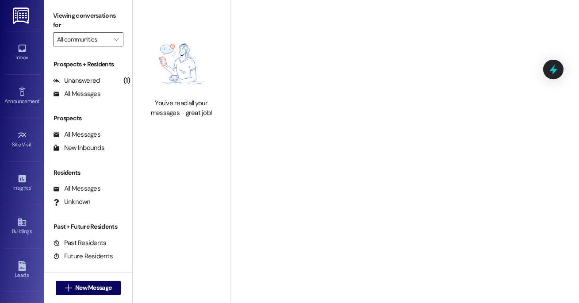
type input "Polaris At [GEOGRAPHIC_DATA]"
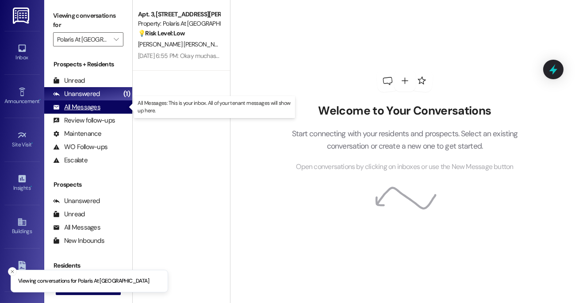
click at [110, 111] on div "All Messages (undefined)" at bounding box center [88, 106] width 88 height 13
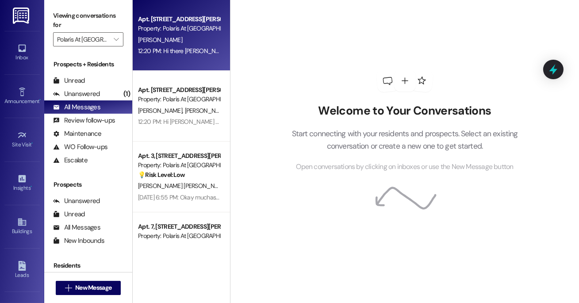
click at [198, 42] on div "[PERSON_NAME]" at bounding box center [179, 39] width 84 height 11
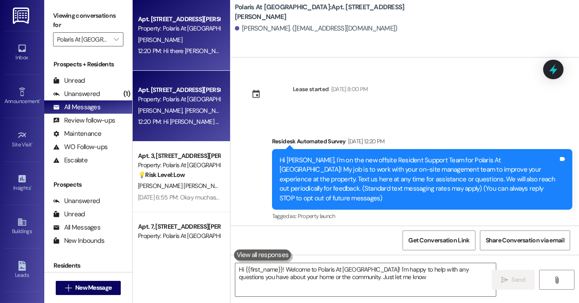
type textarea "Hi {{first_name}}! Welcome to Polaris At [GEOGRAPHIC_DATA]! I'm happy to help w…"
click at [184, 91] on div "Apt. [STREET_ADDRESS][PERSON_NAME]" at bounding box center [179, 89] width 82 height 9
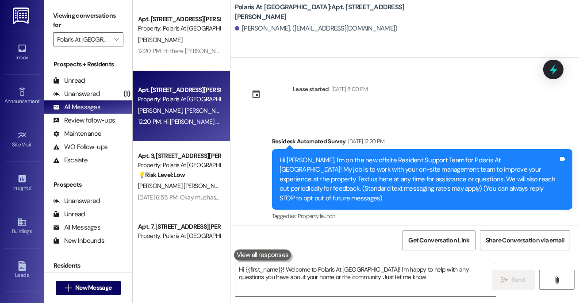
type textarea "Hi {{first_name}}! Welcome to Polaris At [GEOGRAPHIC_DATA]! I'm happy to help w…"
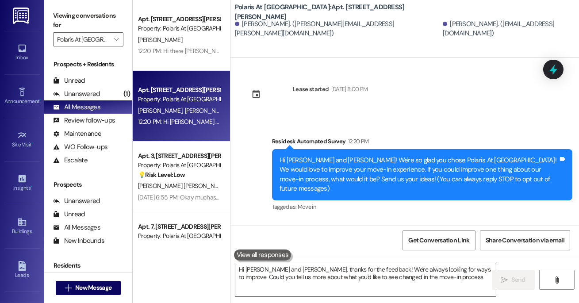
type textarea "Hi [PERSON_NAME] and [PERSON_NAME], thanks for the feedback! We're always looki…"
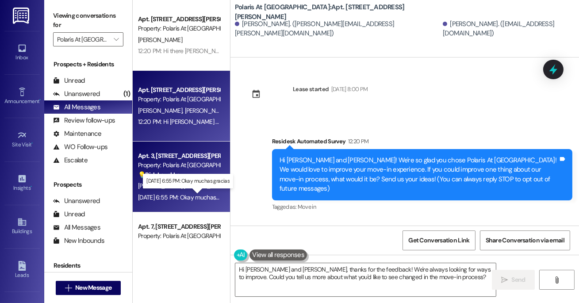
click at [185, 193] on div "[DATE] 6:55 PM: Okay muchas gracias [DATE] 6:55 PM: Okay muchas gracias" at bounding box center [187, 197] width 98 height 8
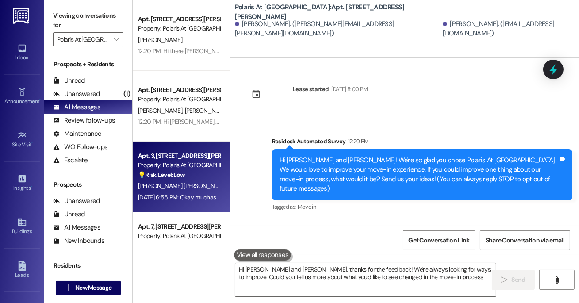
type textarea "Hi [PERSON_NAME] and [PERSON_NAME], thanks for the feedback! We're always looki…"
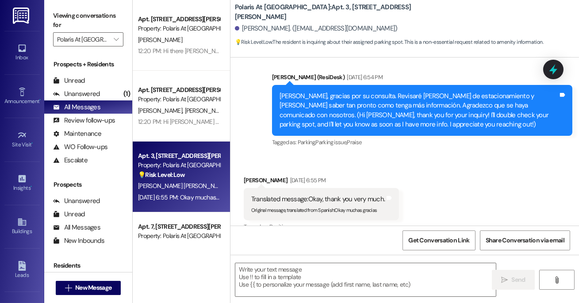
type textarea "Fetching suggested responses. Please feel free to read through the conversation…"
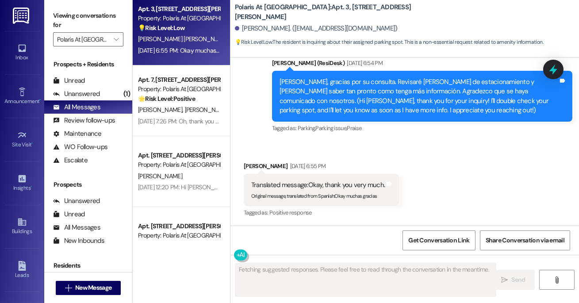
scroll to position [232, 0]
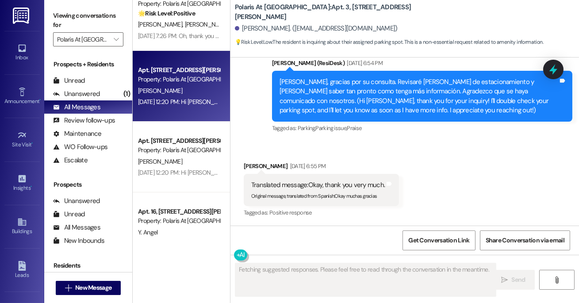
click at [167, 81] on div "Property: Polaris At [GEOGRAPHIC_DATA]" at bounding box center [179, 79] width 82 height 9
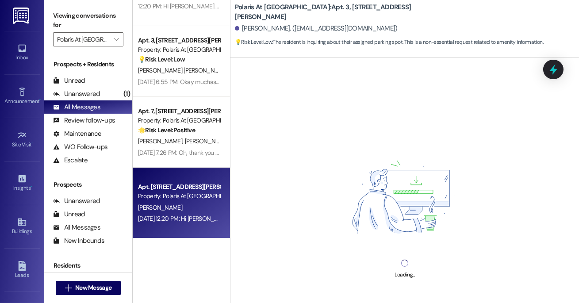
scroll to position [0, 0]
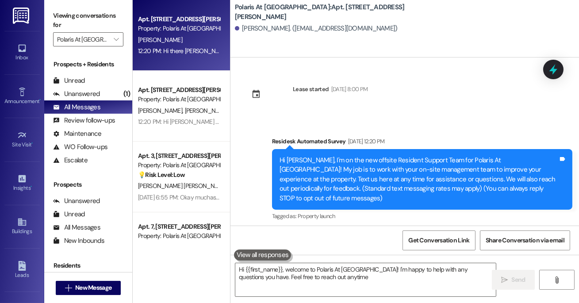
type textarea "Hi {{first_name}}, welcome to Polaris At [GEOGRAPHIC_DATA]! I'm happy to help w…"
click at [172, 31] on div "Property: Polaris At [GEOGRAPHIC_DATA]" at bounding box center [179, 28] width 82 height 9
type textarea "Hi {{first_name}}, welcome to Polaris At [GEOGRAPHIC_DATA]! I'm happy to help w…"
type textarea "Hi {{first_name}}! Welcome to Polaris At [GEOGRAPHIC_DATA]! I'm happy to help w…"
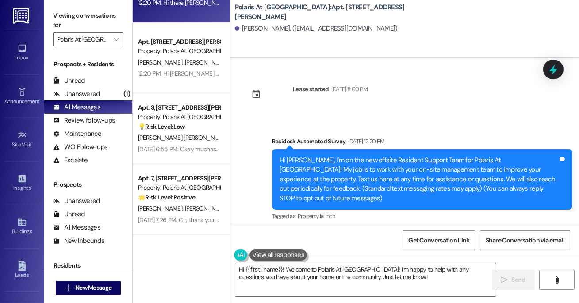
scroll to position [64, 0]
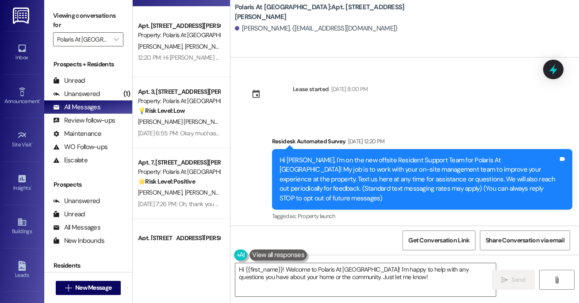
click at [172, 31] on div "Property: Polaris At [GEOGRAPHIC_DATA]" at bounding box center [179, 35] width 82 height 9
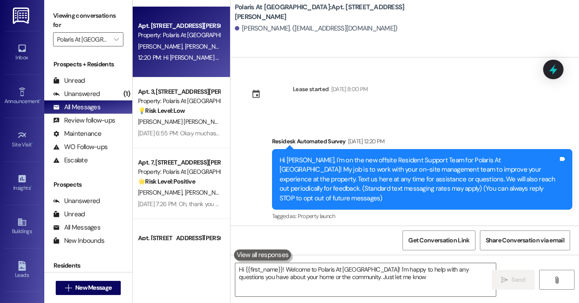
type textarea "Hi {{first_name}}! Welcome to Polaris At [GEOGRAPHIC_DATA]! I'm happy to help w…"
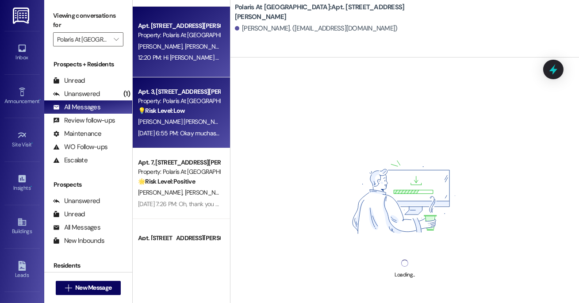
click at [162, 97] on div "Property: Polaris At [GEOGRAPHIC_DATA]" at bounding box center [179, 100] width 82 height 9
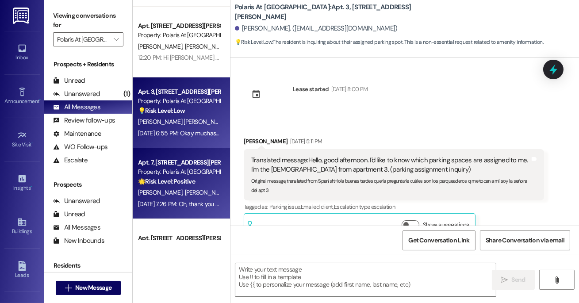
click at [155, 175] on div "Property: Polaris At [GEOGRAPHIC_DATA]" at bounding box center [179, 171] width 82 height 9
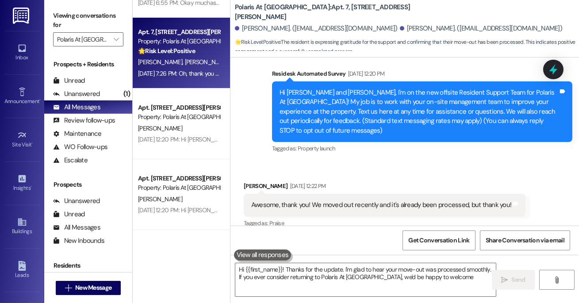
scroll to position [212, 0]
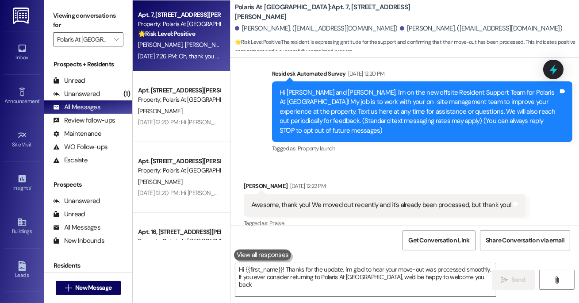
type textarea "Hi {{first_name}}! Thanks for the update. I'm glad to hear your move-out was pr…"
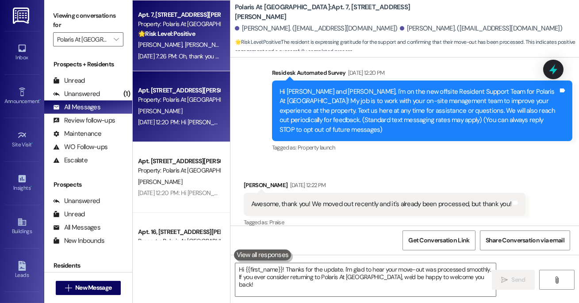
click at [169, 82] on div "Apt. 13, [STREET_ADDRESS][PERSON_NAME] Property: Polaris At [GEOGRAPHIC_DATA] […" at bounding box center [181, 106] width 97 height 71
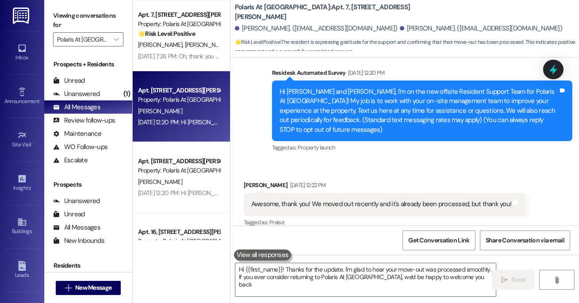
type textarea "Hi {{first_name}}! Thanks for the update. I'm glad to hear your move-out was pr…"
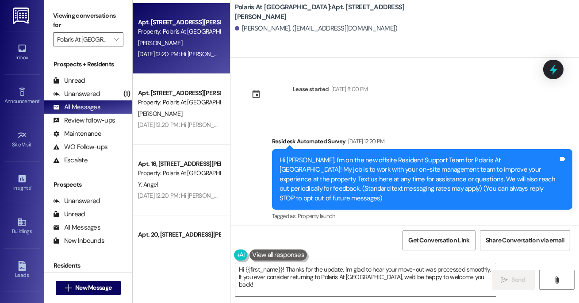
scroll to position [281, 0]
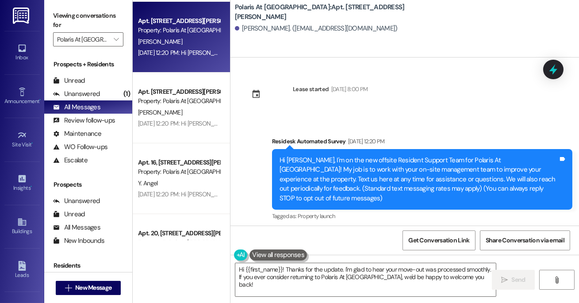
click at [172, 103] on div "Property: Polaris At [GEOGRAPHIC_DATA]" at bounding box center [179, 100] width 82 height 9
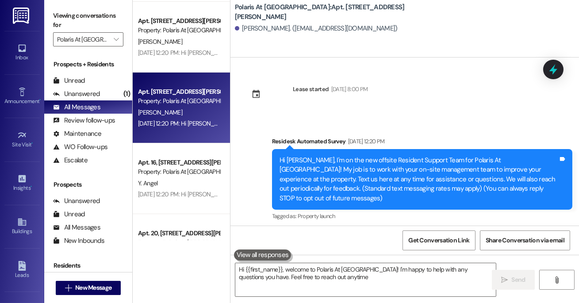
type textarea "Hi {{first_name}}, welcome to Polaris At [GEOGRAPHIC_DATA]! I'm happy to help w…"
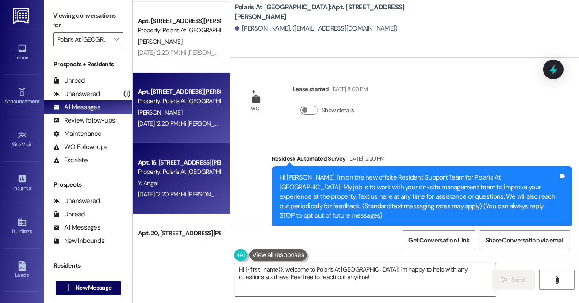
click at [165, 171] on div "Property: Polaris At [GEOGRAPHIC_DATA]" at bounding box center [179, 171] width 82 height 9
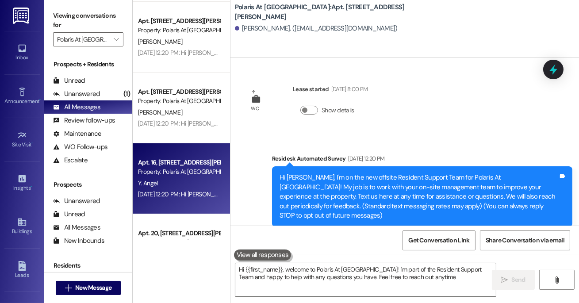
type textarea "Hi {{first_name}}, welcome to Polaris At [GEOGRAPHIC_DATA]! I'm part of the Res…"
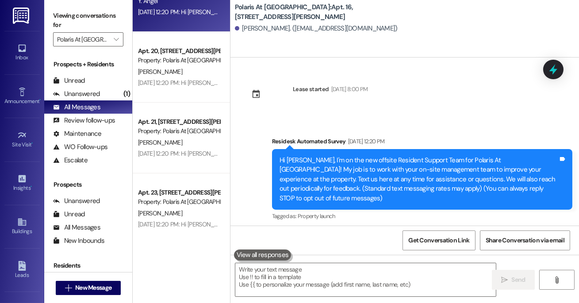
scroll to position [471, 0]
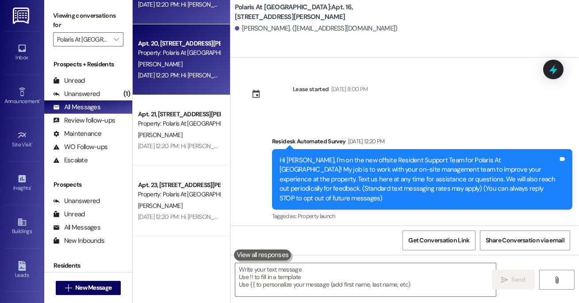
click at [183, 41] on div "Apt. 20, [STREET_ADDRESS][PERSON_NAME]" at bounding box center [179, 43] width 82 height 9
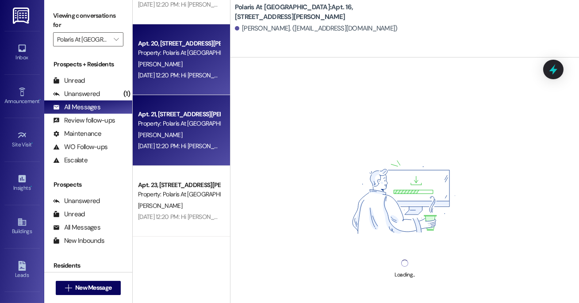
click at [176, 134] on div "[PERSON_NAME]" at bounding box center [179, 135] width 84 height 11
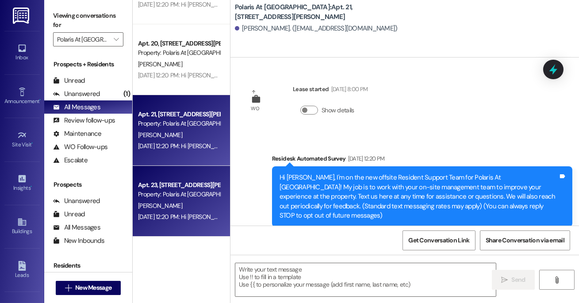
click at [169, 202] on div "[PERSON_NAME]" at bounding box center [179, 205] width 84 height 11
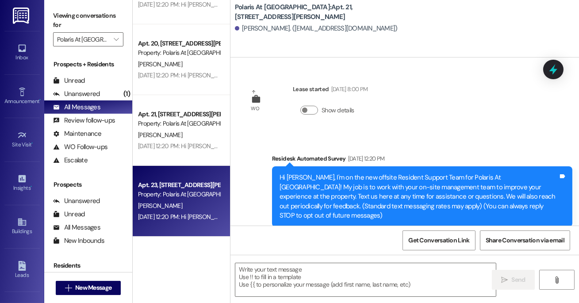
type textarea "Fetching suggested responses. Please feel free to read through the conversation…"
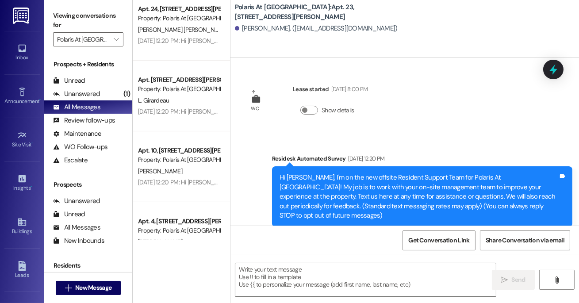
type textarea "Fetching suggested responses. Please feel free to read through the conversation…"
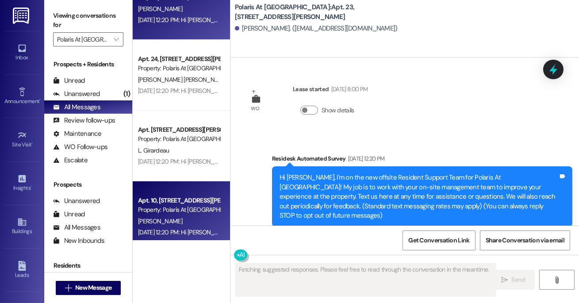
scroll to position [610, 0]
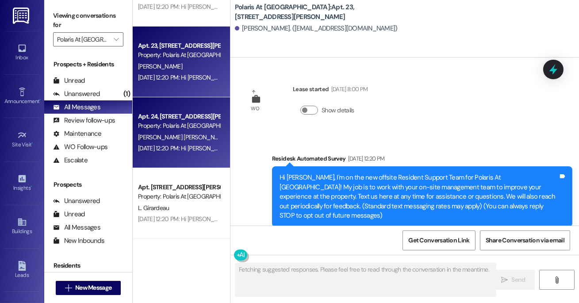
click at [165, 137] on span "[PERSON_NAME] [PERSON_NAME]" at bounding box center [183, 137] width 90 height 8
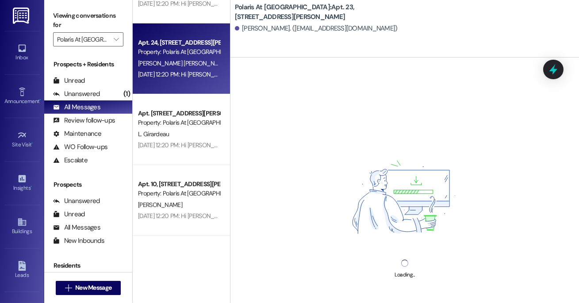
scroll to position [727, 0]
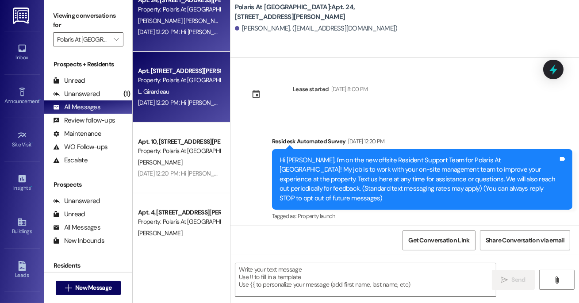
type textarea "Fetching suggested responses. Please feel free to read through the conversation…"
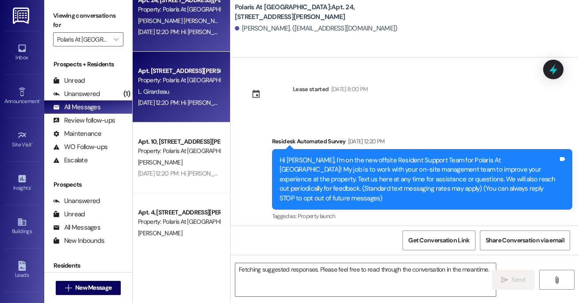
click at [171, 66] on div "Apt. [STREET_ADDRESS][PERSON_NAME]" at bounding box center [179, 70] width 82 height 9
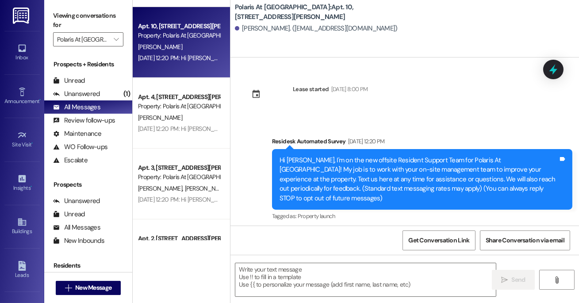
scroll to position [862, 0]
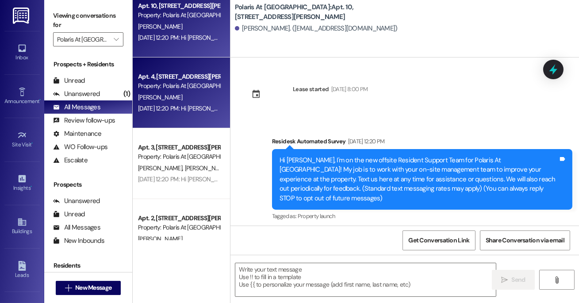
type textarea "Fetching suggested responses. Please feel free to read through the conversation…"
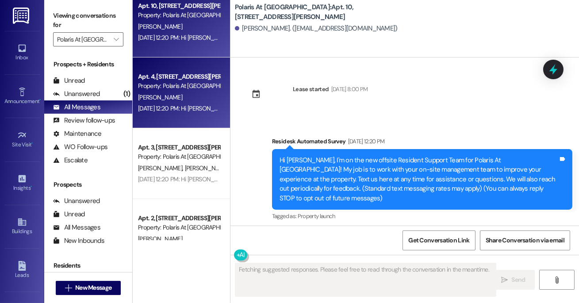
click at [172, 73] on div "Apt. 4, [STREET_ADDRESS][PERSON_NAME]" at bounding box center [179, 76] width 82 height 9
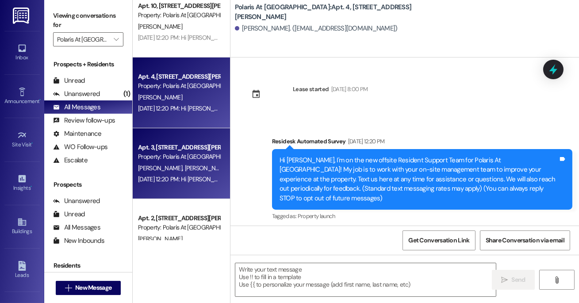
type textarea "Fetching suggested responses. Please feel free to read through the conversation…"
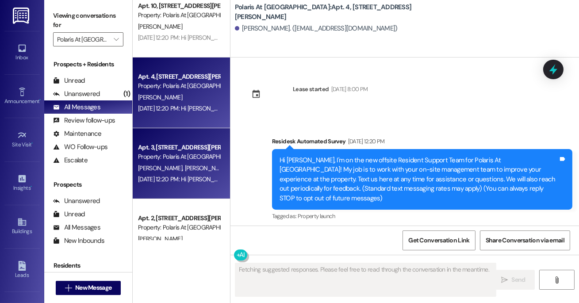
click at [163, 148] on div "Apt. 3, [STREET_ADDRESS][PERSON_NAME]" at bounding box center [179, 147] width 82 height 9
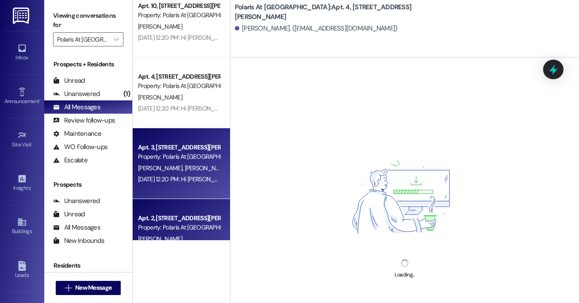
click at [164, 230] on div "Property: Polaris At [GEOGRAPHIC_DATA]" at bounding box center [179, 227] width 82 height 9
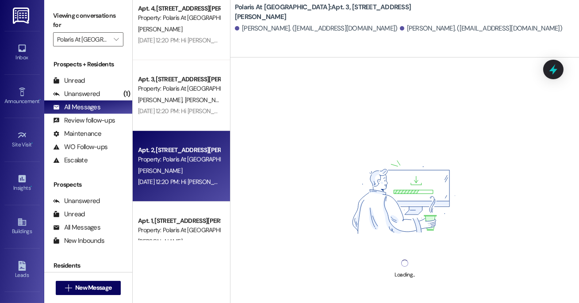
scroll to position [962, 0]
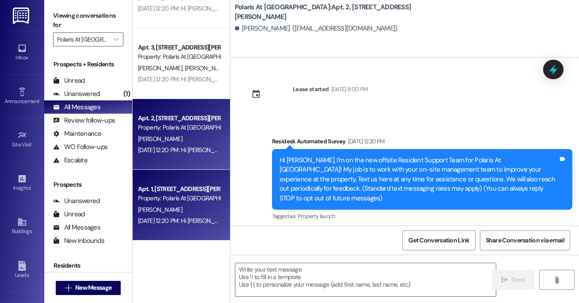
click at [170, 189] on div "Apt. 1, [STREET_ADDRESS][PERSON_NAME]" at bounding box center [179, 188] width 82 height 9
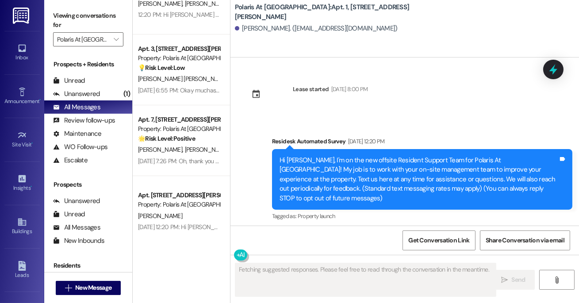
scroll to position [0, 0]
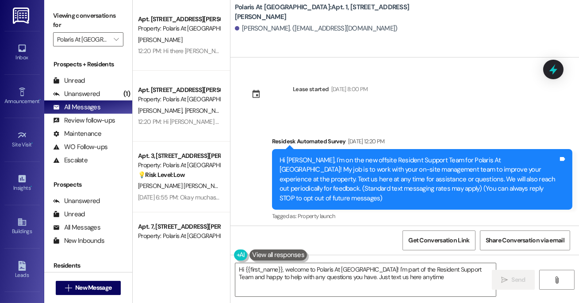
type textarea "Hi {{first_name}}, welcome to Polaris At [GEOGRAPHIC_DATA]! I'm part of the Res…"
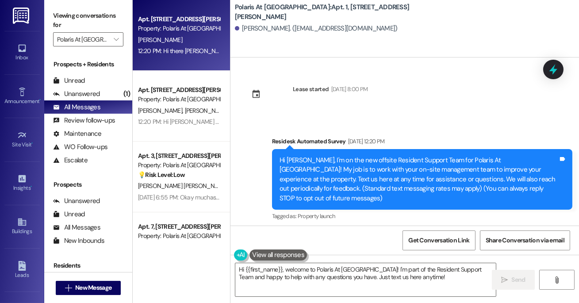
click at [180, 41] on div "[PERSON_NAME]" at bounding box center [179, 39] width 84 height 11
type textarea "Hi {{first_name}}! Welcome to Polaris At [GEOGRAPHIC_DATA]! I'm happy to help w…"
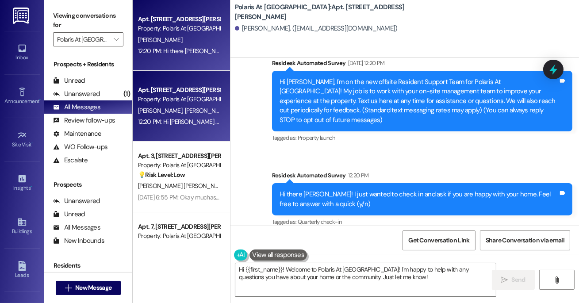
click at [185, 101] on div "Property: Polaris At [GEOGRAPHIC_DATA]" at bounding box center [179, 99] width 82 height 9
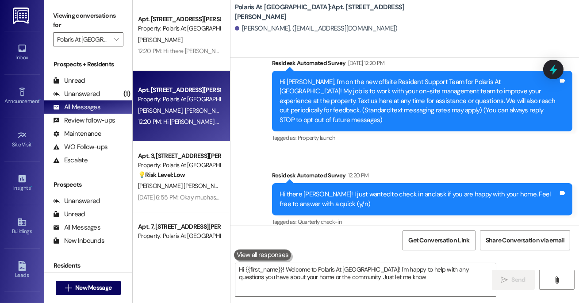
type textarea "Hi {{first_name}}! Welcome to Polaris At [GEOGRAPHIC_DATA]! I'm happy to help w…"
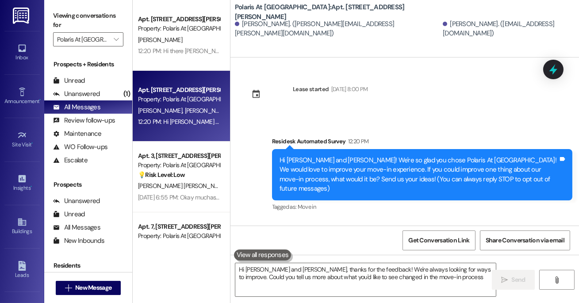
type textarea "Hi [PERSON_NAME] and [PERSON_NAME], thanks for the feedback! We're always looki…"
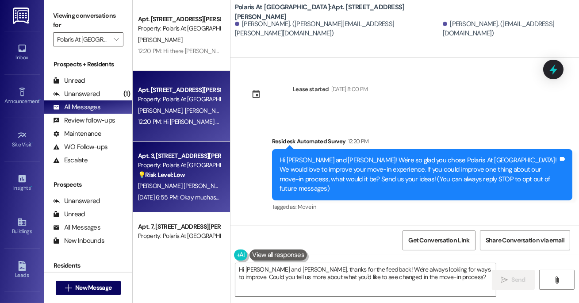
click at [187, 157] on div "Apt. 3, [STREET_ADDRESS][PERSON_NAME]" at bounding box center [179, 155] width 82 height 9
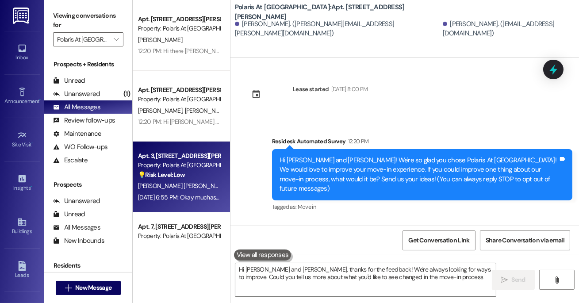
type textarea "Hi [PERSON_NAME] and [PERSON_NAME], thanks for the feedback! We're always looki…"
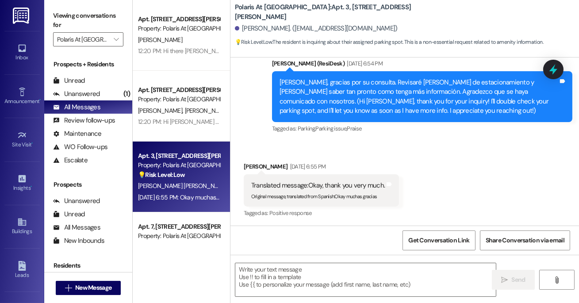
type textarea "Fetching suggested responses. Please feel free to read through the conversation…"
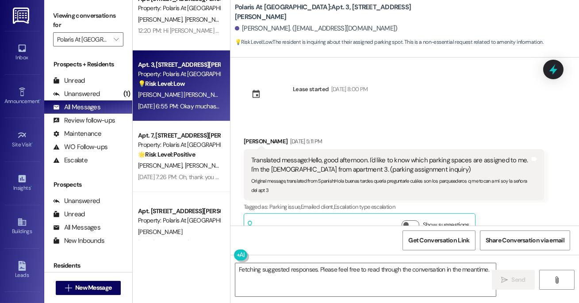
scroll to position [0, 0]
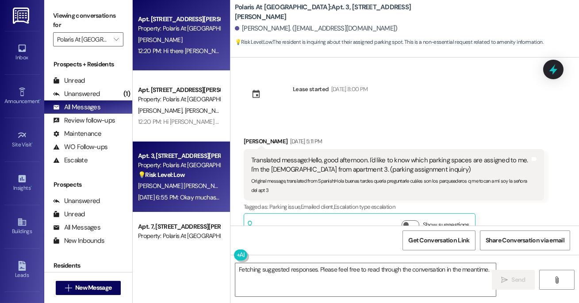
click at [178, 34] on div "[PERSON_NAME]" at bounding box center [179, 39] width 84 height 11
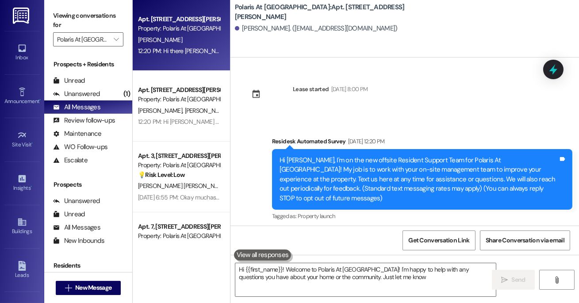
type textarea "Hi {{first_name}}! Welcome to Polaris At [GEOGRAPHIC_DATA]! I'm happy to help w…"
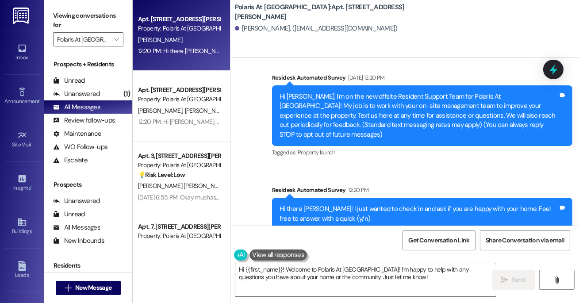
scroll to position [78, 0]
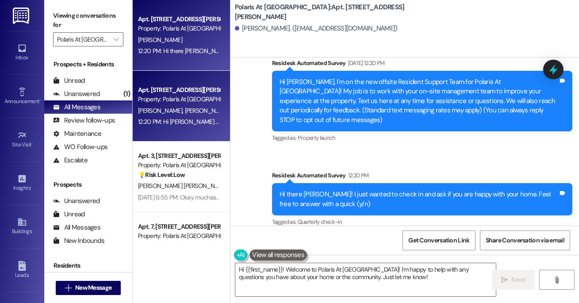
click at [183, 97] on div "Property: Polaris At [GEOGRAPHIC_DATA]" at bounding box center [179, 99] width 82 height 9
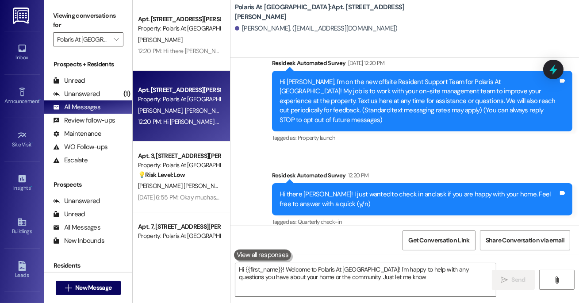
type textarea "Hi {{first_name}}! Welcome to Polaris At [GEOGRAPHIC_DATA]! I'm happy to help w…"
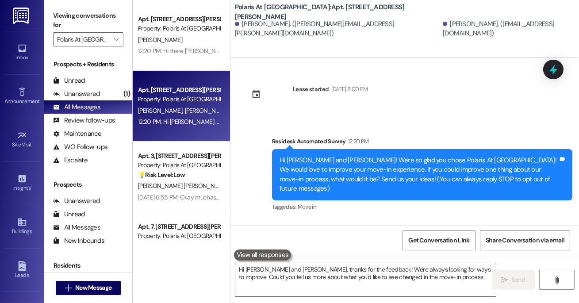
type textarea "Hi [PERSON_NAME] and [PERSON_NAME], thanks for the feedback! We're always looki…"
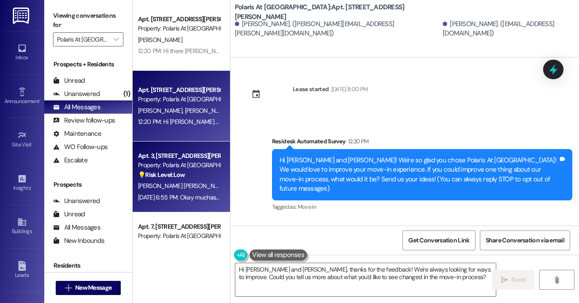
click at [202, 181] on div "[PERSON_NAME] [PERSON_NAME]" at bounding box center [179, 185] width 84 height 11
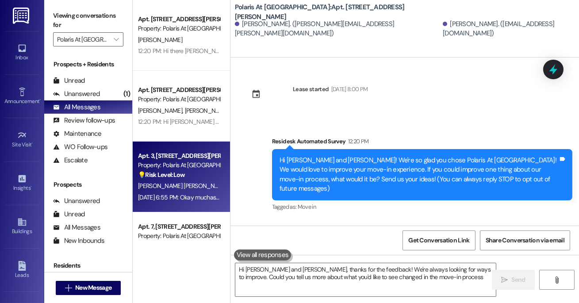
type textarea "Hi [PERSON_NAME] and [PERSON_NAME], thanks for the feedback! We're always looki…"
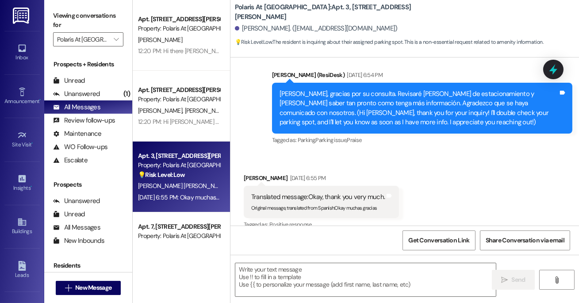
type textarea "Fetching suggested responses. Please feel free to read through the conversation…"
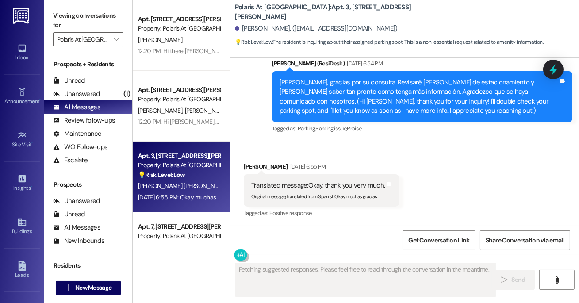
scroll to position [317, 0]
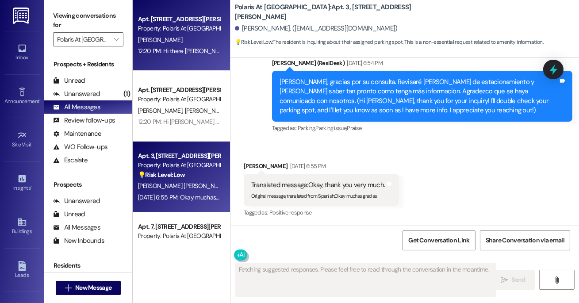
click at [197, 30] on div "Property: Polaris At [GEOGRAPHIC_DATA]" at bounding box center [179, 28] width 82 height 9
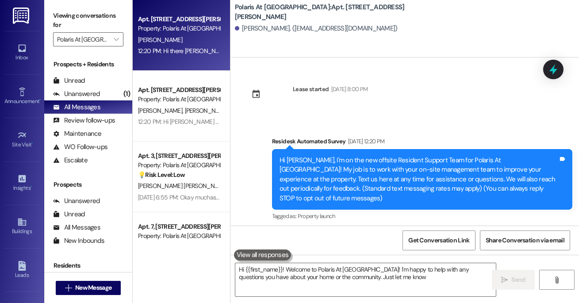
type textarea "Hi {{first_name}}! Welcome to Polaris At [GEOGRAPHIC_DATA]! I'm happy to help w…"
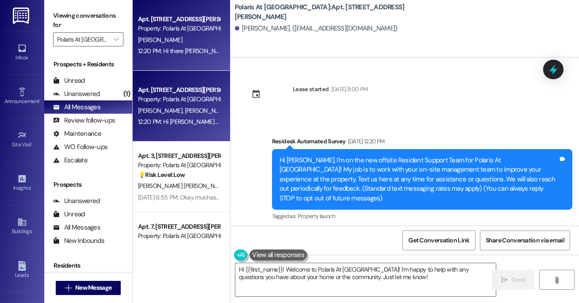
click at [200, 111] on div "[PERSON_NAME] [PERSON_NAME]" at bounding box center [179, 110] width 84 height 11
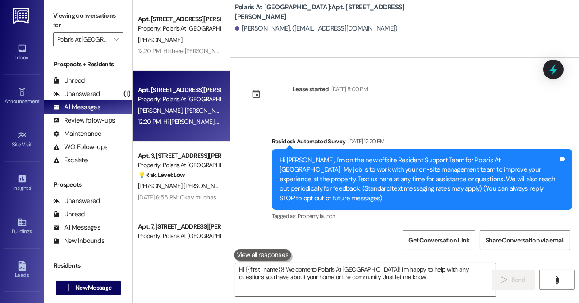
type textarea "Hi {{first_name}}! Welcome to Polaris At [GEOGRAPHIC_DATA]! I'm happy to help w…"
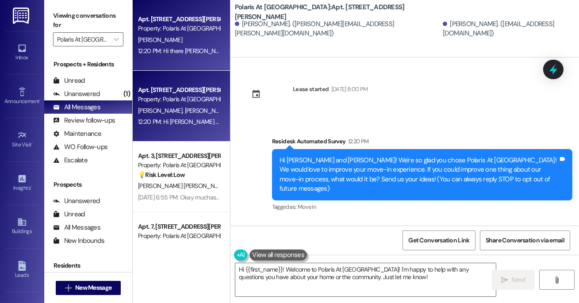
click at [192, 56] on div "12:20 PM: Hi there [PERSON_NAME]! I just wanted to check in and ask if you are …" at bounding box center [179, 51] width 84 height 11
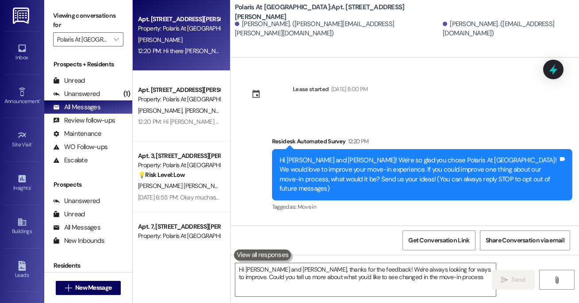
type textarea "Hi [PERSON_NAME] and [PERSON_NAME], thanks for the feedback! We're always looki…"
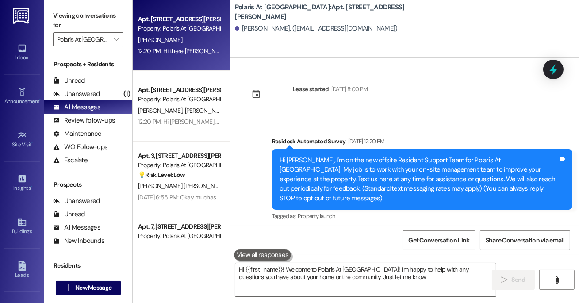
type textarea "Hi {{first_name}}! Welcome to Polaris At [GEOGRAPHIC_DATA]! I'm happy to help w…"
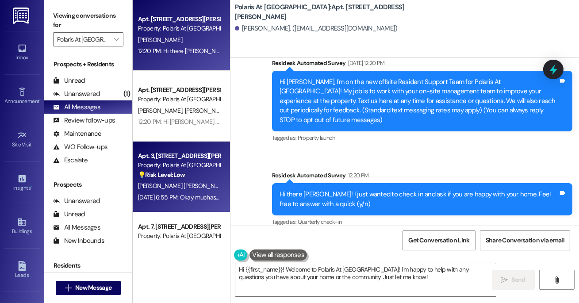
click at [172, 157] on div "Apt. 3, [STREET_ADDRESS][PERSON_NAME]" at bounding box center [179, 155] width 82 height 9
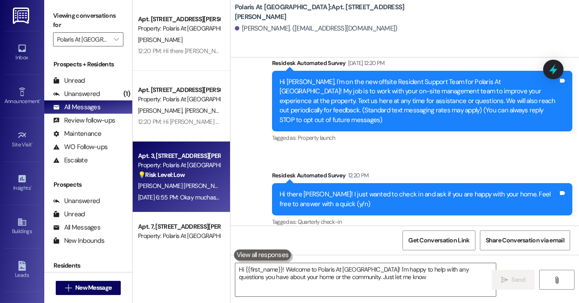
type textarea "Hi {{first_name}}! Welcome to Polaris At [GEOGRAPHIC_DATA]! I'm happy to help w…"
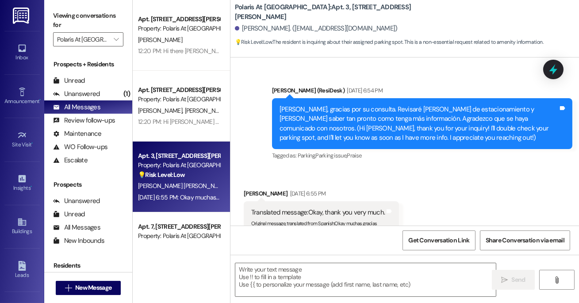
type textarea "Fetching suggested responses. Please feel free to read through the conversation…"
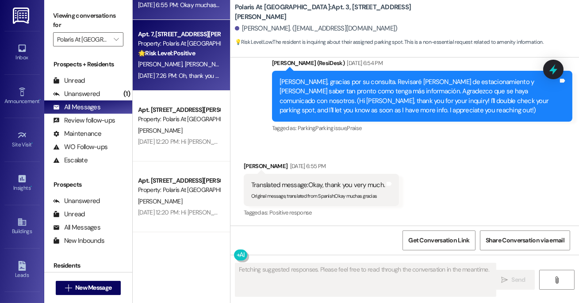
scroll to position [188, 0]
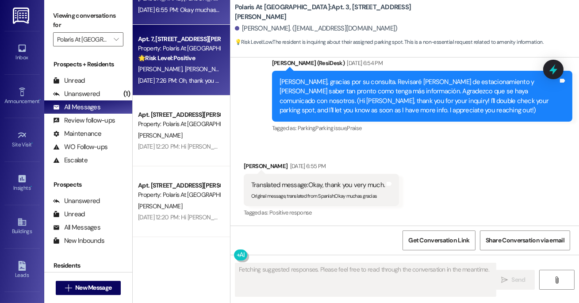
click at [169, 66] on span "[PERSON_NAME]" at bounding box center [161, 69] width 47 height 8
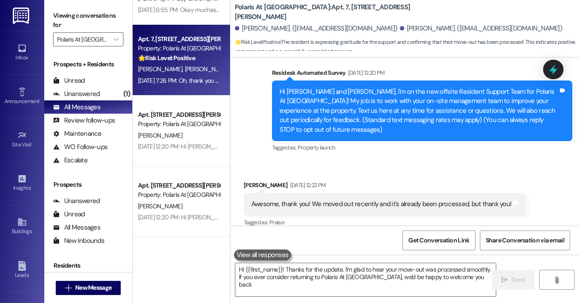
type textarea "Hi {{first_name}}! Thanks for the update. I'm glad to hear your move-out was pr…"
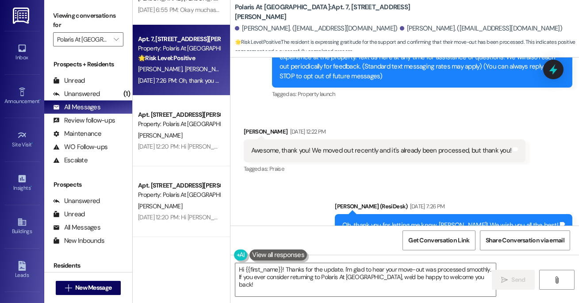
scroll to position [144, 0]
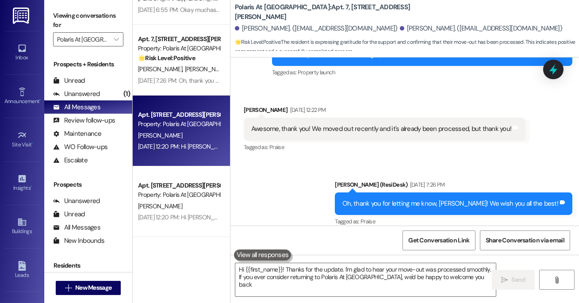
type textarea "Hi {{first_name}}! Thanks for the update. I'm glad to hear your move-out was pr…"
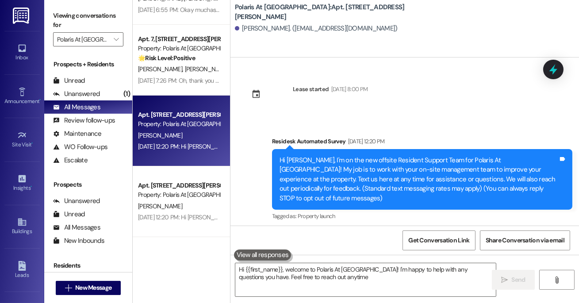
type textarea "Hi {{first_name}}, welcome to Polaris At [GEOGRAPHIC_DATA]! I'm happy to help w…"
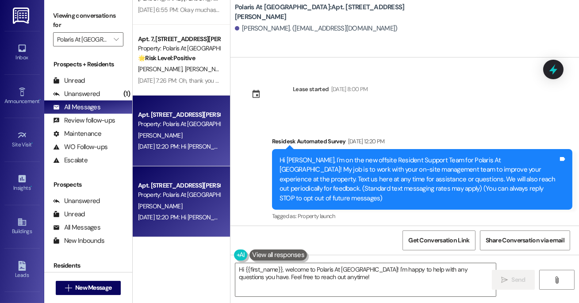
click at [208, 203] on div "[PERSON_NAME]" at bounding box center [179, 206] width 84 height 11
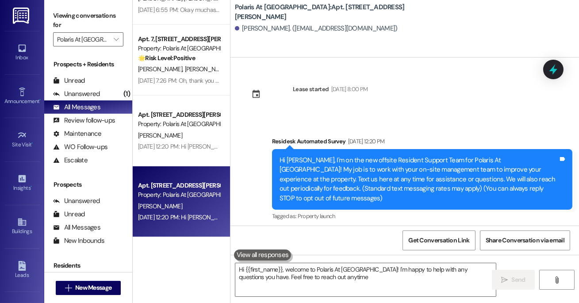
type textarea "Hi {{first_name}}, welcome to Polaris At [GEOGRAPHIC_DATA]! I'm happy to help w…"
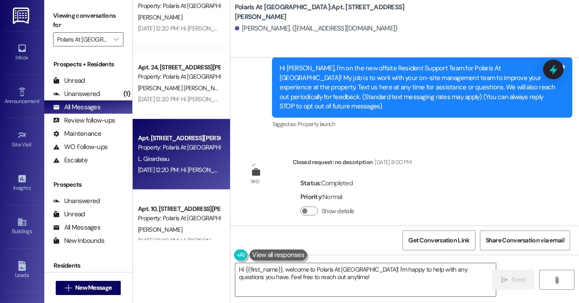
scroll to position [663, 0]
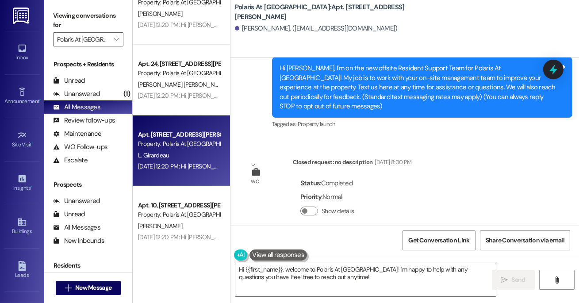
click at [170, 130] on div "Apt. [STREET_ADDRESS][PERSON_NAME]" at bounding box center [179, 134] width 82 height 9
type textarea "Hi {{first_name}}, welcome to Polaris At [GEOGRAPHIC_DATA]! I'm part of the Res…"
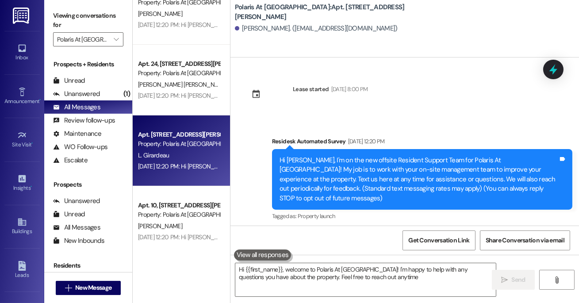
type textarea "Hi {{first_name}}, welcome to Polaris At [GEOGRAPHIC_DATA]! I'm happy to help w…"
click at [107, 38] on input "Polaris At [GEOGRAPHIC_DATA]" at bounding box center [83, 39] width 52 height 14
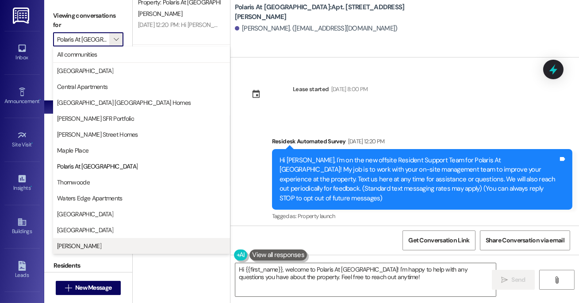
click at [76, 245] on span "[PERSON_NAME]" at bounding box center [79, 245] width 44 height 9
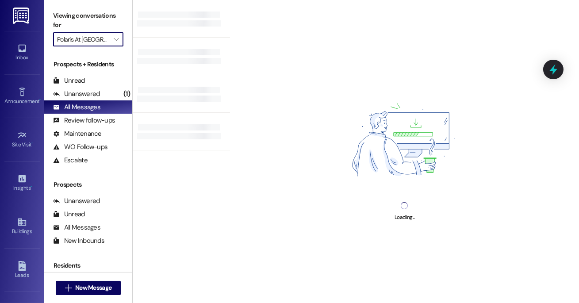
type input "[PERSON_NAME]"
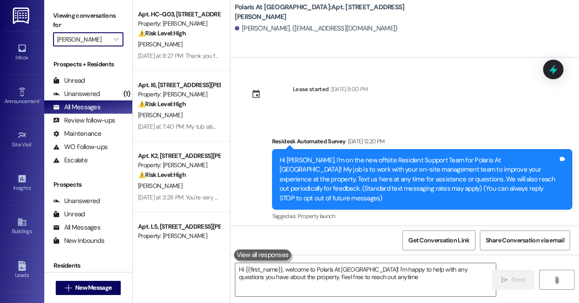
type textarea "Hi {{first_name}}, welcome to Polaris At [GEOGRAPHIC_DATA]! I'm happy to help w…"
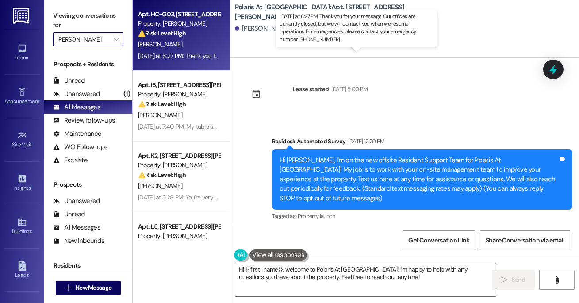
click at [178, 53] on div "[DATE] at 8:27 PM: Thank you for your message. Our offices are currently closed…" at bounding box center [409, 56] width 542 height 8
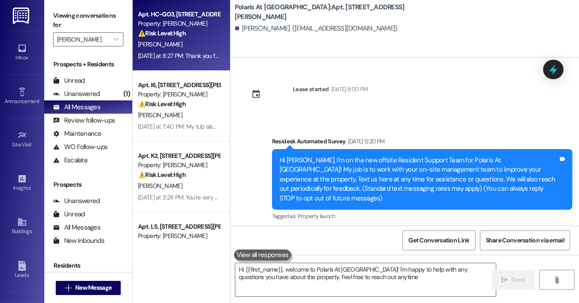
type textarea "Hi {{first_name}}, welcome to Polaris At [GEOGRAPHIC_DATA]! I'm happy to help w…"
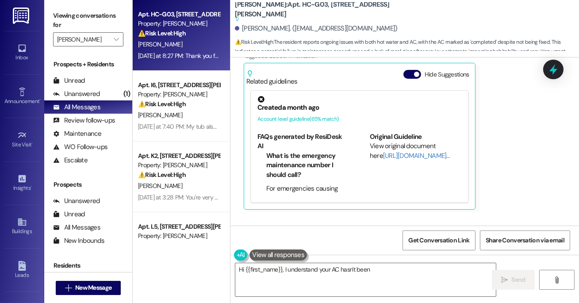
scroll to position [2374, 0]
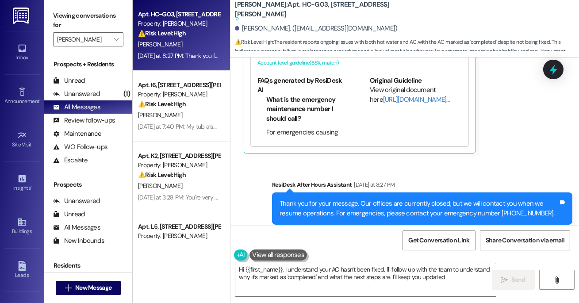
type textarea "Hi {{first_name}}, I understand your AC hasn't been fixed. I'll follow up with …"
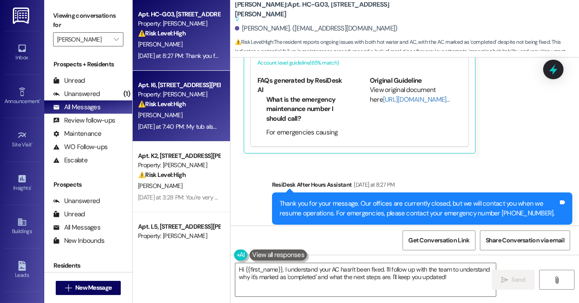
click at [204, 107] on div "⚠️ Risk Level: High The resident is reporting the need for Freon in their AC un…" at bounding box center [179, 104] width 82 height 9
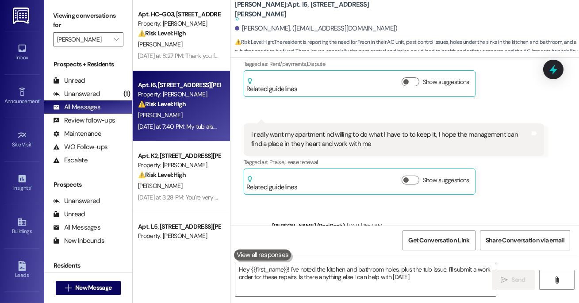
type textarea "Hey {{first_name}}! I've noted the kitchen and bathroom holes, plus the tub iss…"
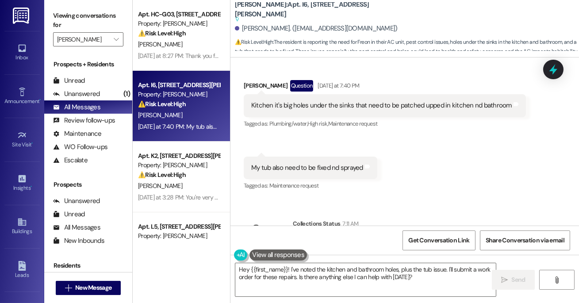
scroll to position [2264, 0]
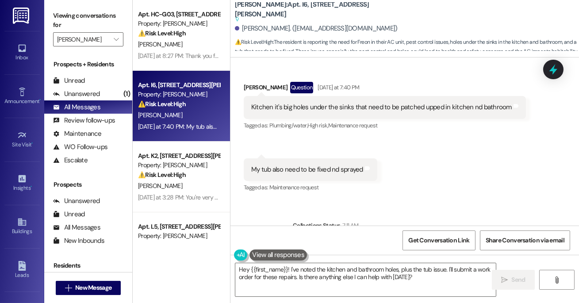
click at [339, 83] on div "[DATE] at 7:40 PM" at bounding box center [337, 87] width 44 height 9
click at [430, 131] on div "Received via SMS [PERSON_NAME] Question [DATE] at 7:40 PM Kitchen it's big hole…" at bounding box center [404, 131] width 348 height 139
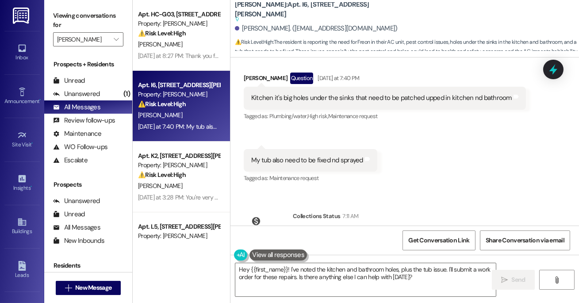
scroll to position [2311, 0]
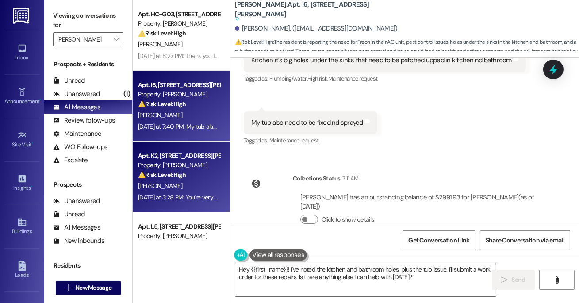
click at [205, 155] on div "Apt. K2, [STREET_ADDRESS][PERSON_NAME]" at bounding box center [179, 155] width 82 height 9
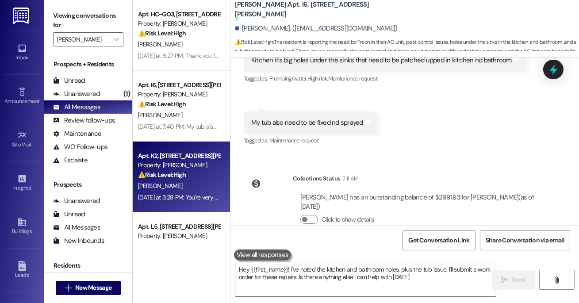
type textarea "Hey {{first_name}}! I've noted the kitchen and bathroom holes, plus the tub iss…"
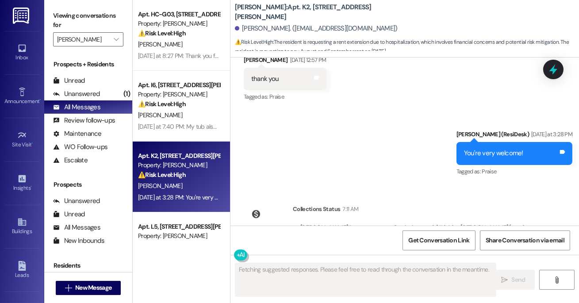
scroll to position [809, 0]
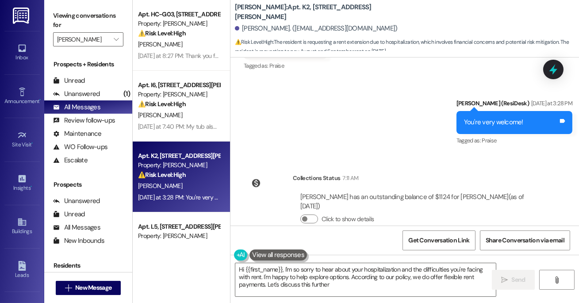
type textarea "Hi {{first_name}}, I'm so sorry to hear about your hospitalization and the diff…"
click at [314, 152] on div "WO Lease started [DATE] 8:00 PM Show details Survey, sent via SMS Residesk Auto…" at bounding box center [404, 141] width 348 height 168
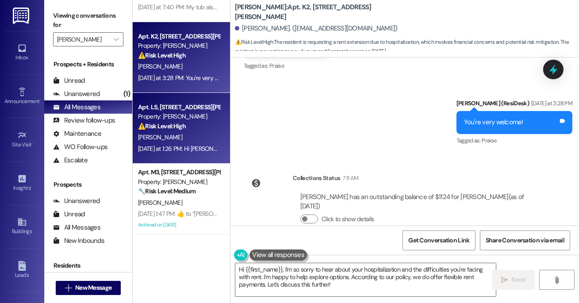
scroll to position [128, 0]
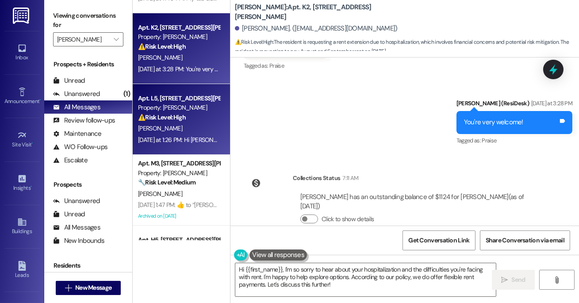
click at [180, 123] on div "[PERSON_NAME]" at bounding box center [179, 128] width 84 height 11
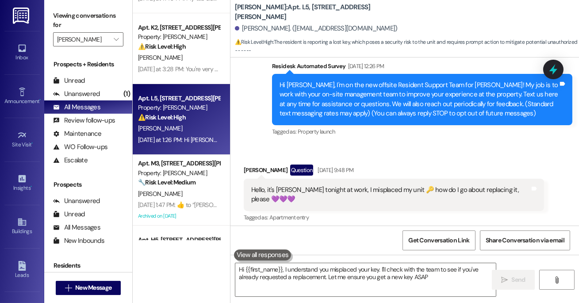
type textarea "Hi {{first_name}}, I understand you misplaced your key. I'll check with the tea…"
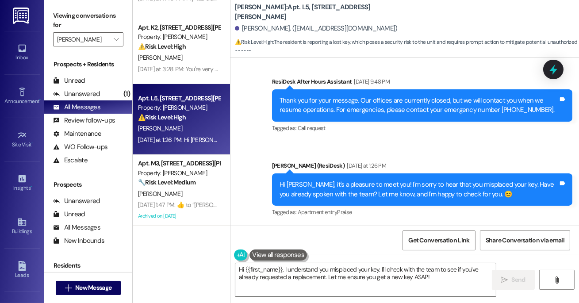
scroll to position [0, 0]
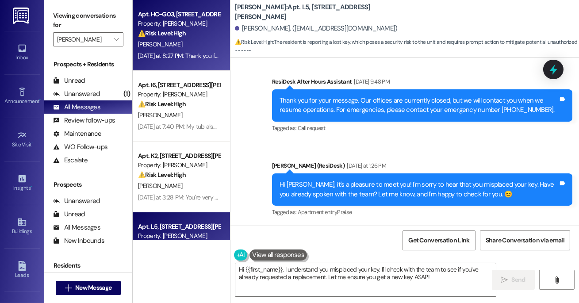
click at [181, 34] on strong "⚠️ Risk Level: High" at bounding box center [162, 33] width 48 height 8
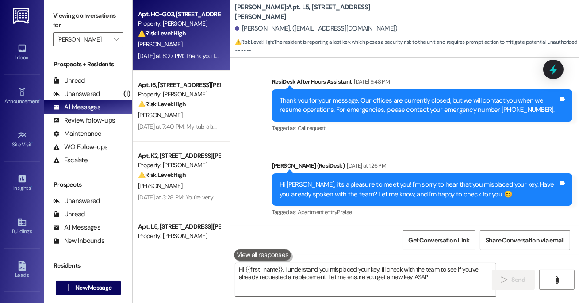
type textarea "Hi {{first_name}}, I understand you misplaced your key. I'll check with the tea…"
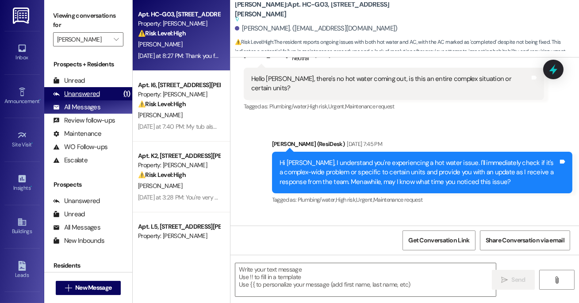
click at [101, 96] on div "Unanswered (1)" at bounding box center [88, 93] width 88 height 13
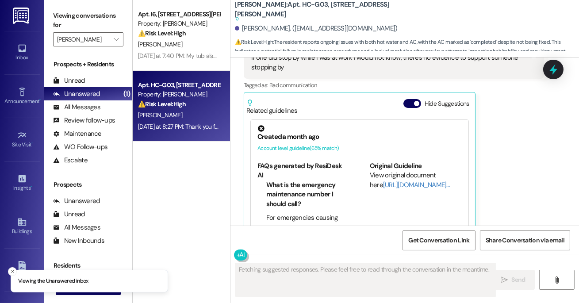
scroll to position [2290, 0]
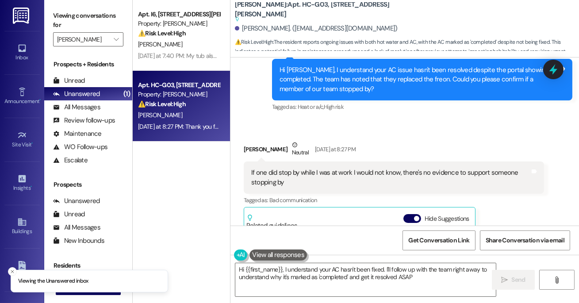
type textarea "Hi {{first_name}}, I understand your AC hasn't been fixed. I'll follow up with …"
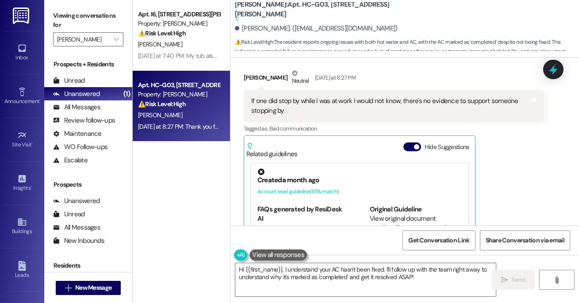
scroll to position [2374, 0]
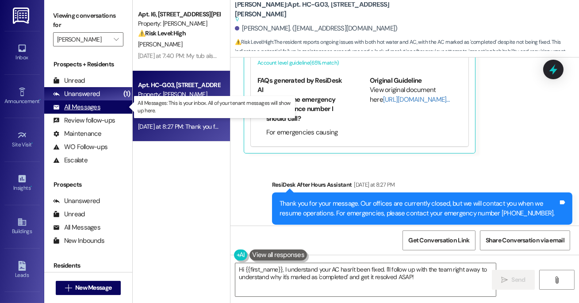
click at [92, 103] on div "All Messages" at bounding box center [76, 107] width 47 height 9
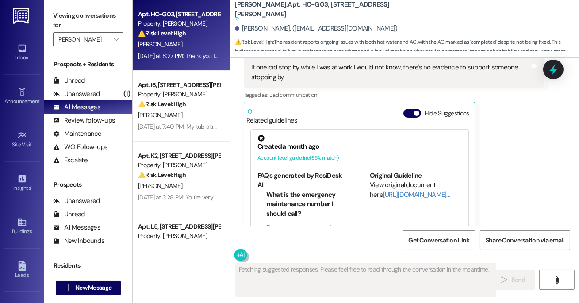
scroll to position [2290, 0]
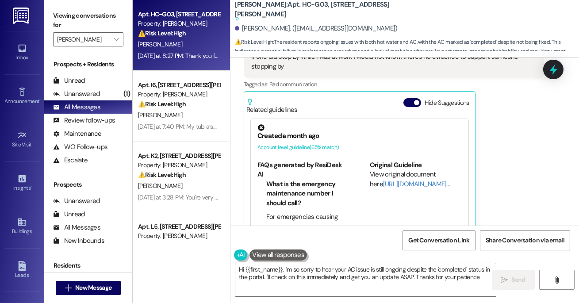
type textarea "Hi {{first_name}}, I'm so sorry to hear your AC issue is still ongoing despite …"
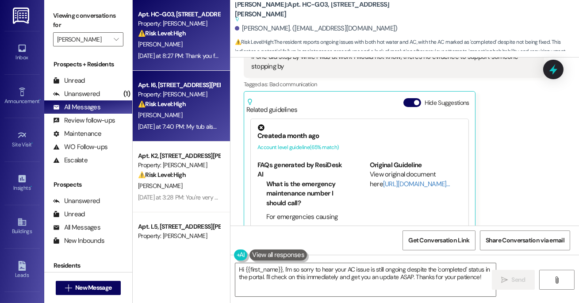
click at [209, 103] on div "⚠️ Risk Level: High The resident is reporting the need for Freon in their AC un…" at bounding box center [179, 104] width 82 height 9
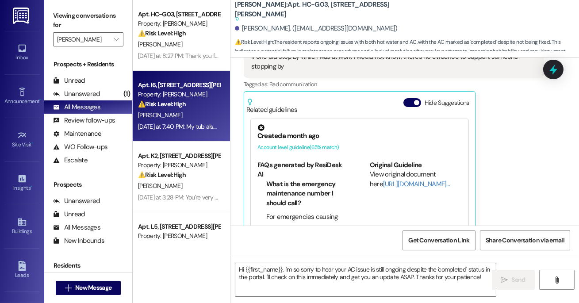
type textarea "Fetching suggested responses. Please feel free to read through the conversation…"
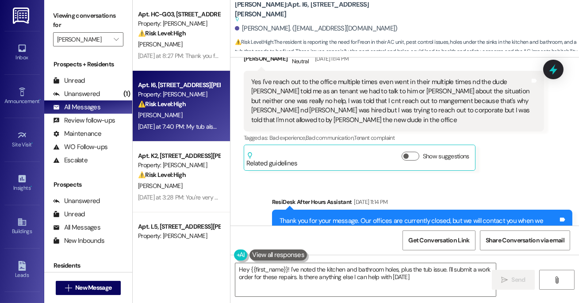
type textarea "Hey {{first_name}}! I've noted the kitchen and bathroom holes, plus the tub iss…"
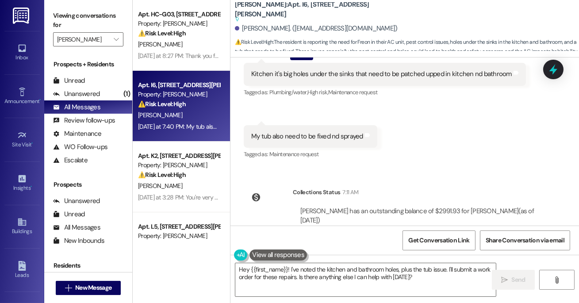
scroll to position [2311, 0]
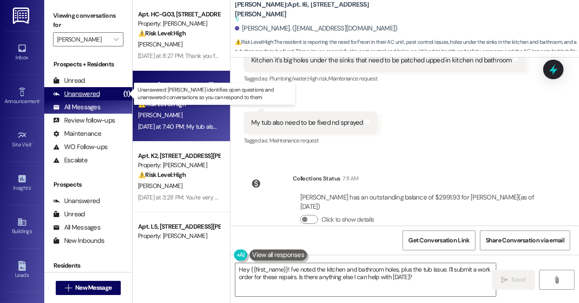
click at [94, 100] on div "Unanswered (1)" at bounding box center [88, 93] width 88 height 13
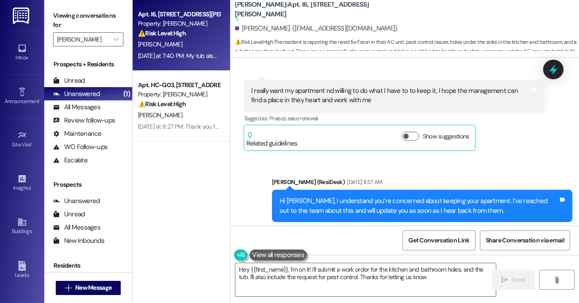
type textarea "Hey {{first_name}}, I'm on it! I'll submit a work order for the kitchen and bat…"
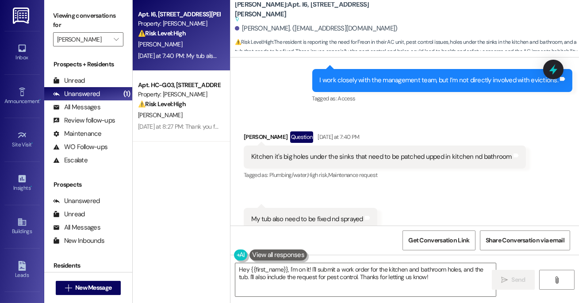
scroll to position [2229, 0]
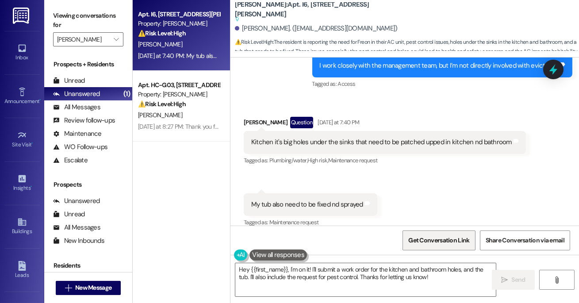
click at [444, 233] on span "Get Conversation Link" at bounding box center [438, 240] width 65 height 19
click at [436, 238] on span "Get Conversation Link" at bounding box center [438, 240] width 61 height 9
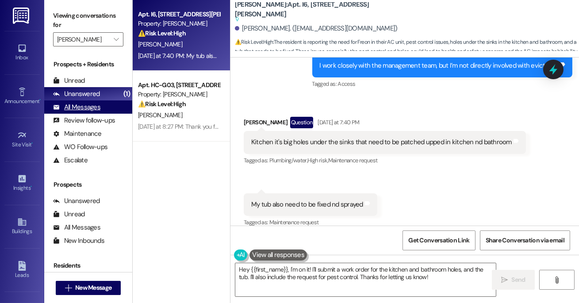
click at [102, 105] on div "All Messages (undefined)" at bounding box center [88, 106] width 88 height 13
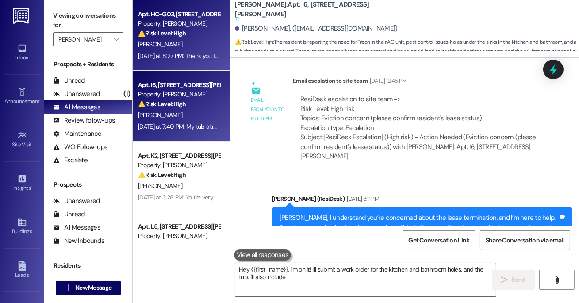
type textarea "Hey {{first_name}}, I'm on it! I'll submit a work order for the kitchen and bat…"
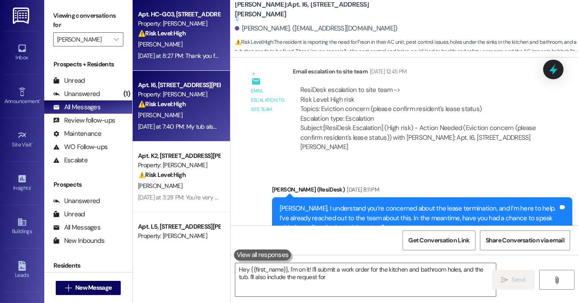
click at [185, 47] on div "[PERSON_NAME]" at bounding box center [179, 44] width 84 height 11
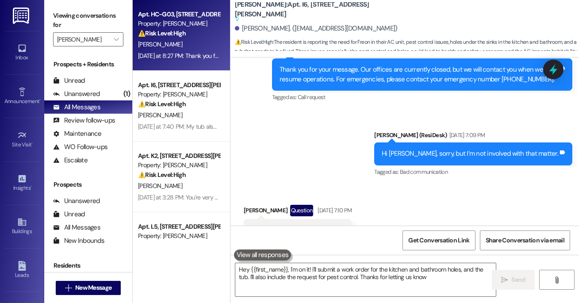
type textarea "Hey {{first_name}}, I'm on it! I'll submit a work order for the kitchen and bat…"
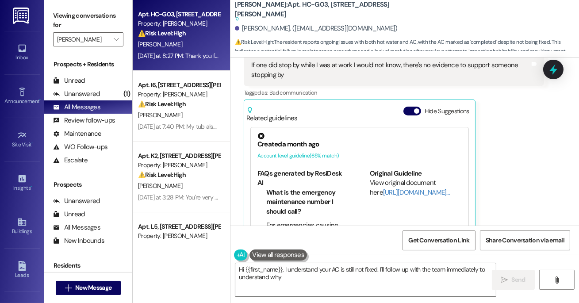
scroll to position [2290, 0]
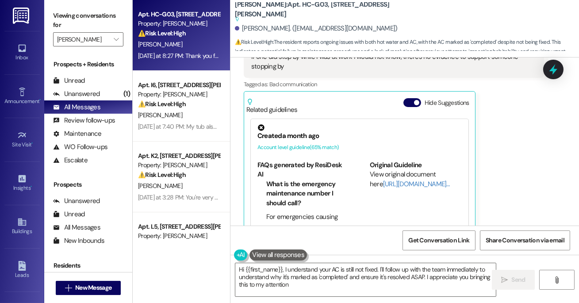
type textarea "Hi {{first_name}}, I understand your AC is still not fixed. I'll follow up with…"
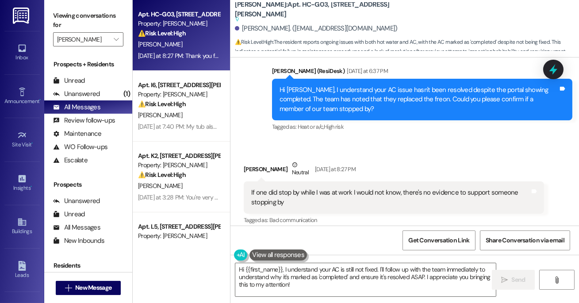
scroll to position [2156, 0]
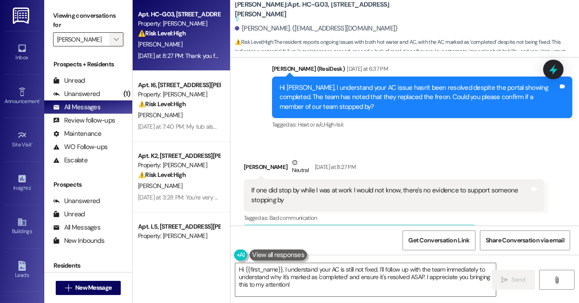
click at [112, 40] on span "" at bounding box center [116, 39] width 8 height 14
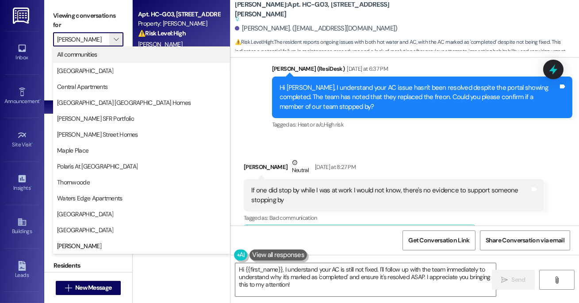
click at [111, 53] on span "All communities" at bounding box center [141, 54] width 169 height 9
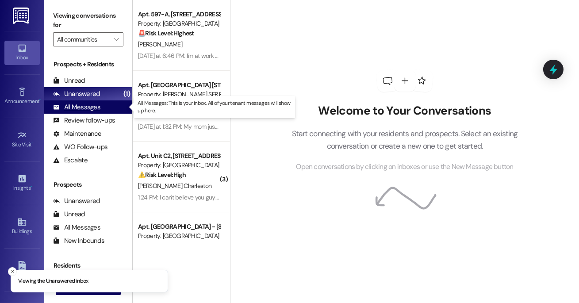
click at [111, 110] on div "All Messages (undefined)" at bounding box center [88, 106] width 88 height 13
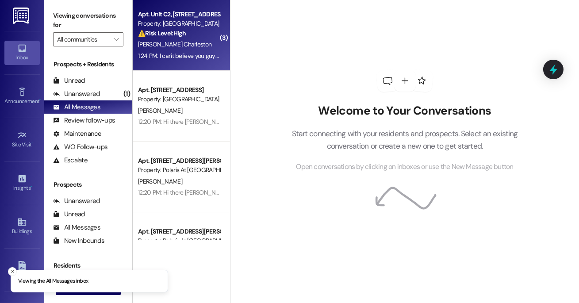
click at [203, 45] on div "[PERSON_NAME] Charleston" at bounding box center [179, 44] width 84 height 11
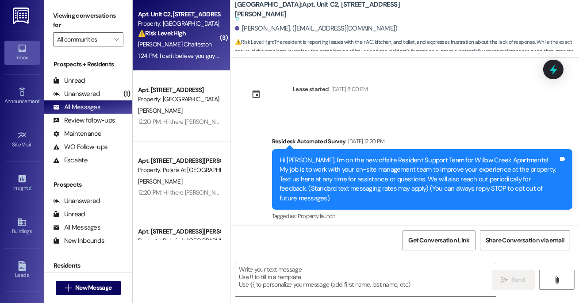
scroll to position [3046, 0]
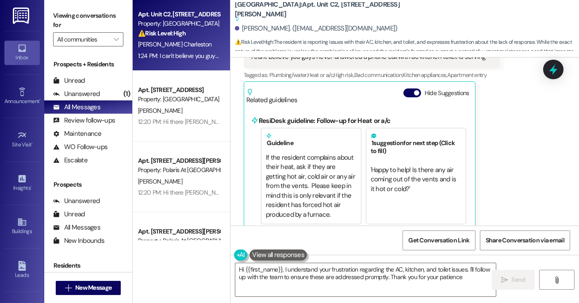
type textarea "Hi {{first_name}}, I understand your frustration regarding the AC, kitchen, and…"
click at [116, 37] on icon "" at bounding box center [116, 39] width 5 height 7
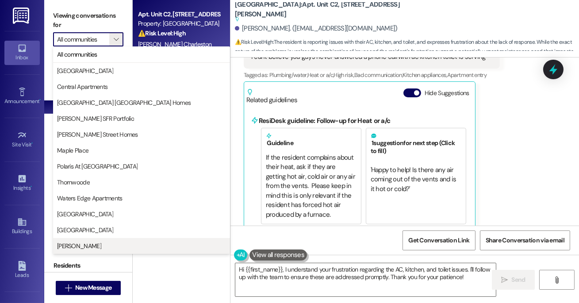
click at [83, 241] on span "[PERSON_NAME]" at bounding box center [141, 245] width 169 height 9
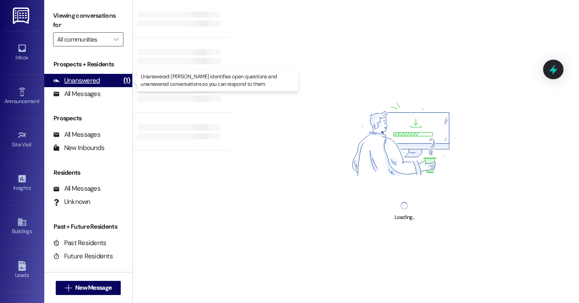
type input "[PERSON_NAME]"
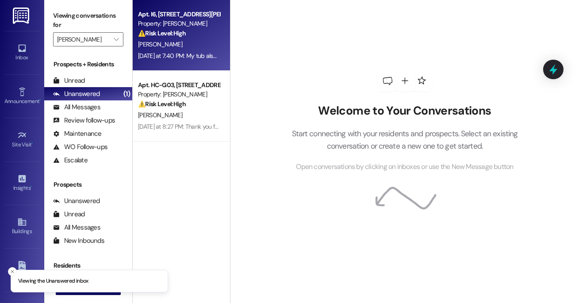
click at [184, 48] on div "[PERSON_NAME]" at bounding box center [179, 44] width 84 height 11
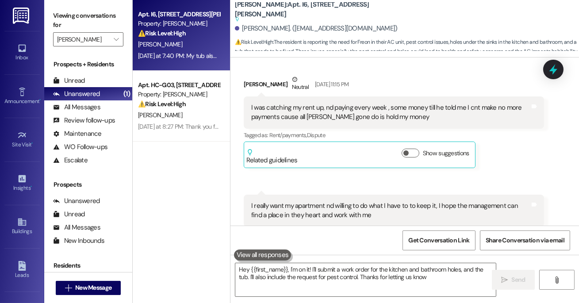
type textarea "Hey {{first_name}}, I'm on it! I'll submit a work order for the kitchen and bat…"
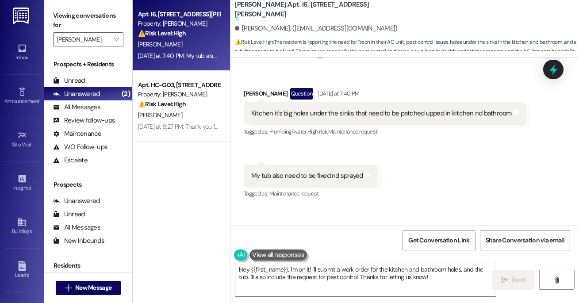
scroll to position [2311, 0]
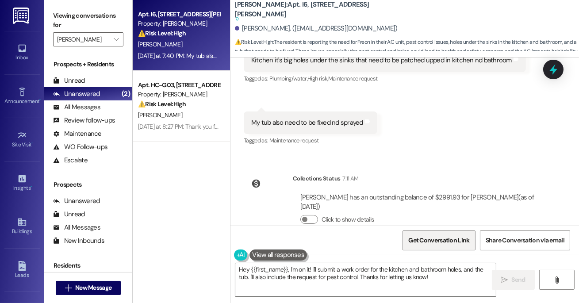
click at [447, 238] on span "Get Conversation Link" at bounding box center [438, 240] width 61 height 9
